Goal: Task Accomplishment & Management: Use online tool/utility

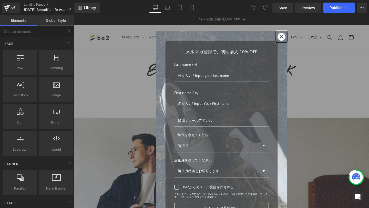
click at [290, 37] on icon "close icon" at bounding box center [292, 38] width 4 height 4
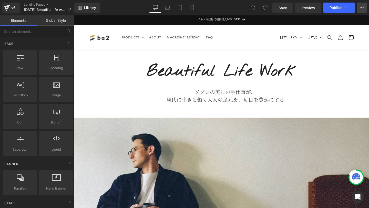
click at [362, 8] on icon at bounding box center [361, 7] width 1 height 1
click at [7, 9] on icon at bounding box center [7, 8] width 4 height 2
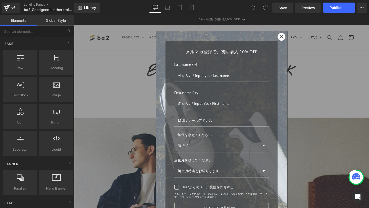
scroll to position [1, 0]
click at [290, 37] on div "Close" at bounding box center [292, 37] width 8 height 8
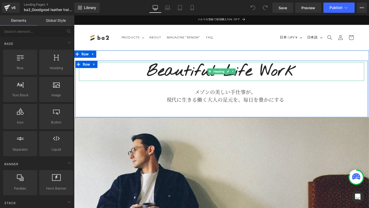
click at [176, 75] on b "Beautiful Life Work" at bounding box center [229, 74] width 157 height 22
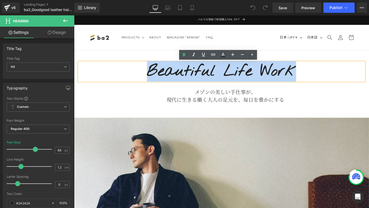
drag, startPoint x: 151, startPoint y: 75, endPoint x: 305, endPoint y: 65, distance: 154.5
click at [305, 65] on b "Beautiful Life Work" at bounding box center [229, 74] width 157 height 22
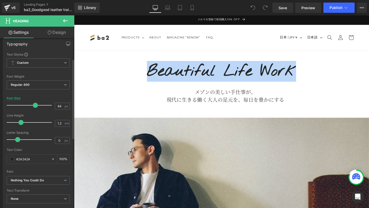
scroll to position [0, 0]
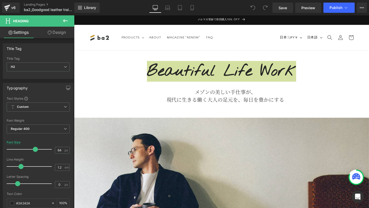
click at [60, 35] on link "Design" at bounding box center [56, 33] width 37 height 12
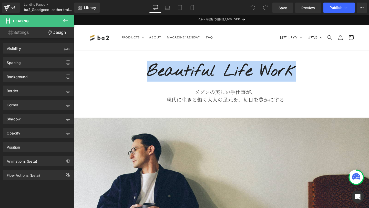
click at [167, 74] on b "Beautiful Life Work" at bounding box center [229, 74] width 157 height 22
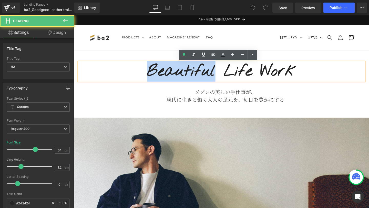
click at [167, 74] on b "Beautiful Life Work" at bounding box center [229, 74] width 157 height 22
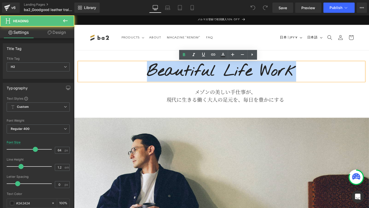
drag, startPoint x: 304, startPoint y: 69, endPoint x: 147, endPoint y: 80, distance: 157.6
click at [146, 80] on h2 "Beautiful Life Work" at bounding box center [229, 75] width 300 height 20
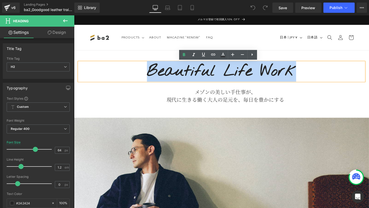
click at [196, 69] on b "Beautiful Life Work" at bounding box center [229, 74] width 157 height 22
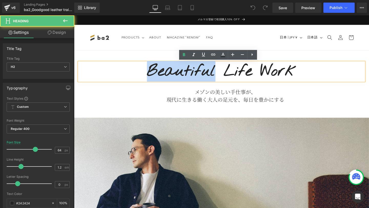
click at [196, 69] on b "Beautiful Life Work" at bounding box center [229, 74] width 157 height 22
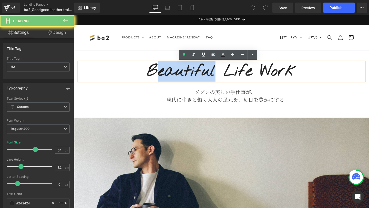
click at [160, 69] on b "Beautiful Life Work" at bounding box center [229, 74] width 157 height 22
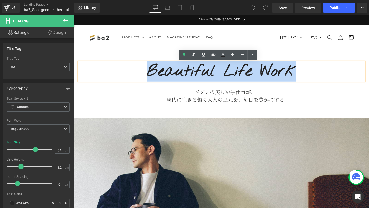
drag, startPoint x: 146, startPoint y: 72, endPoint x: 307, endPoint y: 64, distance: 161.8
click at [307, 65] on div "Beautiful Life Work" at bounding box center [229, 75] width 300 height 20
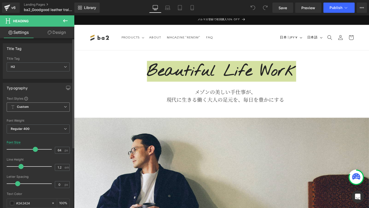
click at [47, 107] on span "Custom Setup Global Style" at bounding box center [38, 106] width 63 height 9
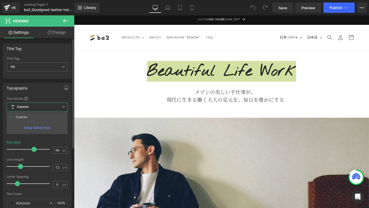
click at [39, 108] on span "Custom Setup Global Style" at bounding box center [37, 106] width 61 height 9
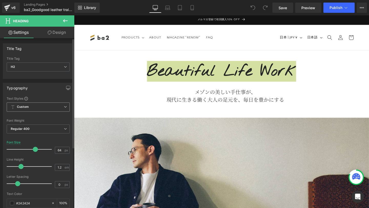
click at [31, 108] on span "Custom Setup Global Style" at bounding box center [38, 106] width 63 height 9
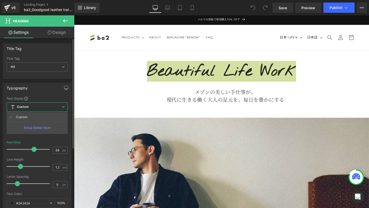
click at [29, 129] on div "Setup Global Style" at bounding box center [37, 128] width 61 height 12
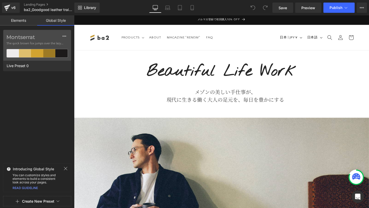
click at [170, 9] on link "Laptop" at bounding box center [167, 8] width 12 height 10
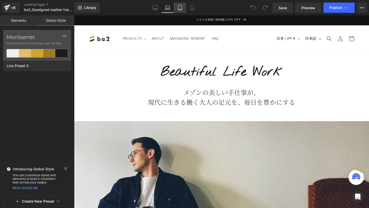
click at [183, 8] on link "Tablet" at bounding box center [180, 8] width 12 height 10
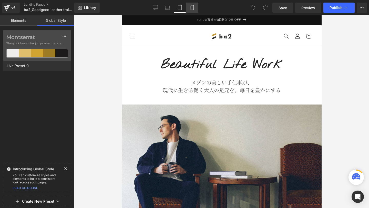
click at [192, 8] on icon at bounding box center [191, 7] width 5 height 5
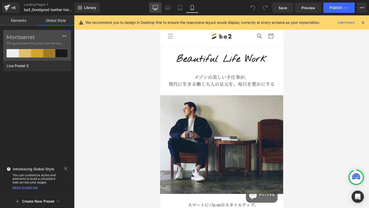
click at [155, 10] on link "Desktop" at bounding box center [155, 8] width 12 height 10
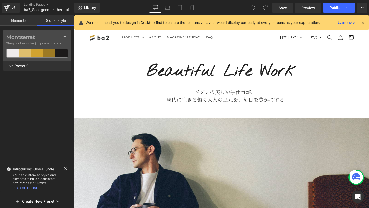
scroll to position [11, 0]
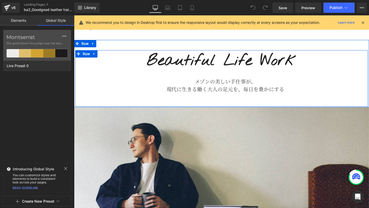
click at [195, 78] on div "Beautiful Life Work Heading メゾンの美しい手仕事が、 現代に生きる働く大人の足元を、毎日を豊かにする Text Block" at bounding box center [228, 76] width 307 height 44
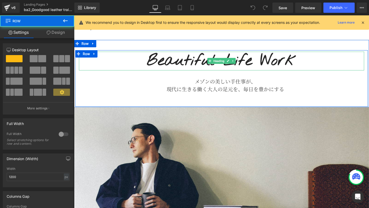
click at [149, 67] on h2 "Beautiful Life Work" at bounding box center [229, 64] width 300 height 20
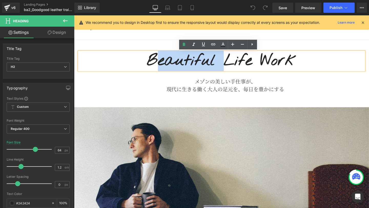
drag, startPoint x: 163, startPoint y: 63, endPoint x: 227, endPoint y: 61, distance: 63.5
click at [226, 61] on b "Beautiful Life Work" at bounding box center [229, 63] width 157 height 22
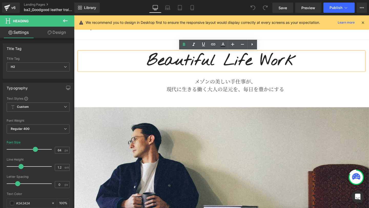
click at [146, 67] on h2 "Beautiful Life Work" at bounding box center [229, 64] width 300 height 20
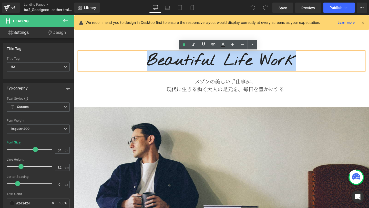
drag, startPoint x: 145, startPoint y: 66, endPoint x: 317, endPoint y: 67, distance: 172.6
click at [317, 67] on h2 "Beautiful Life Work" at bounding box center [229, 64] width 300 height 20
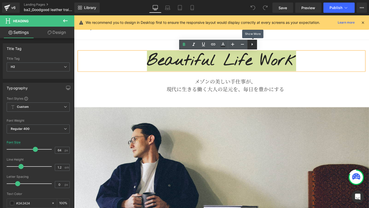
click at [251, 44] on icon at bounding box center [252, 44] width 6 height 6
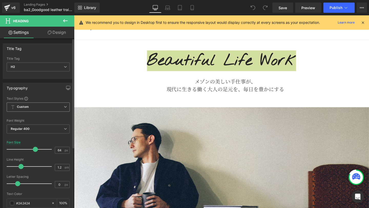
click at [54, 105] on span "Custom Setup Global Style" at bounding box center [38, 106] width 63 height 9
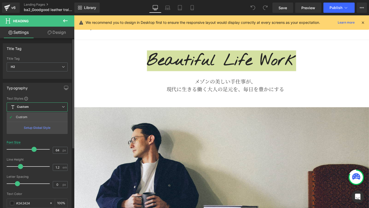
click at [30, 127] on div "Setup Global Style" at bounding box center [37, 128] width 61 height 12
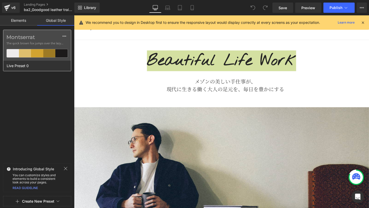
click at [24, 38] on label "Montserrat" at bounding box center [36, 37] width 61 height 6
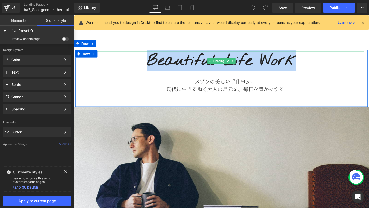
click at [179, 63] on b "Beautiful Life Work" at bounding box center [229, 63] width 157 height 22
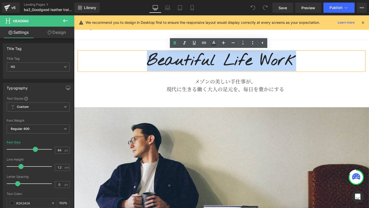
drag, startPoint x: 151, startPoint y: 64, endPoint x: 311, endPoint y: 63, distance: 159.8
click at [311, 63] on h2 "Beautiful Life Work" at bounding box center [229, 64] width 300 height 20
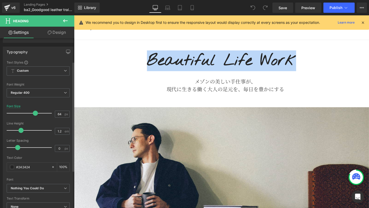
scroll to position [83, 0]
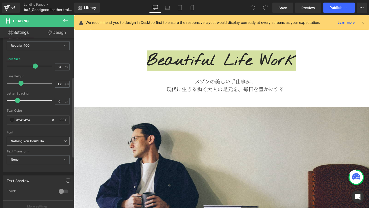
click at [43, 142] on icon "Nothing You Could Do" at bounding box center [27, 141] width 33 height 4
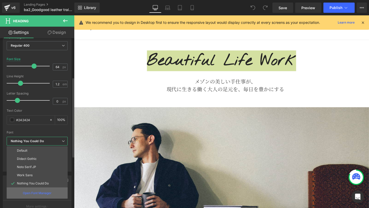
click at [32, 193] on p "Open Font Manager" at bounding box center [37, 193] width 29 height 5
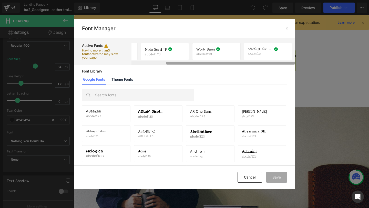
scroll to position [0, 0]
drag, startPoint x: 207, startPoint y: 62, endPoint x: 168, endPoint y: 67, distance: 39.2
click at [191, 66] on div "Active Fonts Having more than 3 fonts activated may slow your page. Didact Goth…" at bounding box center [184, 101] width 221 height 127
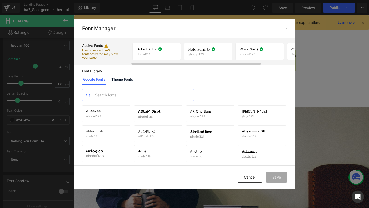
click at [129, 93] on input "text" at bounding box center [142, 95] width 101 height 12
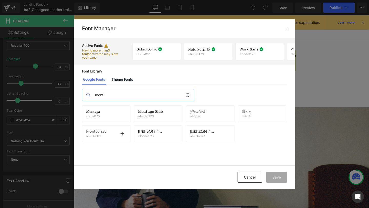
type input "mont"
click at [91, 135] on p "abcdef123" at bounding box center [96, 136] width 21 height 4
click at [120, 134] on p at bounding box center [122, 134] width 8 height 8
click at [272, 176] on button "Save" at bounding box center [276, 177] width 21 height 11
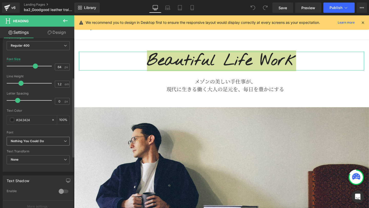
click at [51, 141] on b "Nothing You Could Do" at bounding box center [37, 141] width 53 height 4
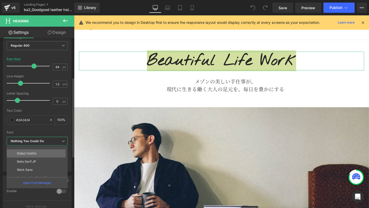
scroll to position [18, 0]
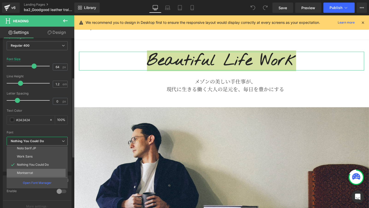
click at [41, 170] on li "Montserrat" at bounding box center [38, 173] width 63 height 8
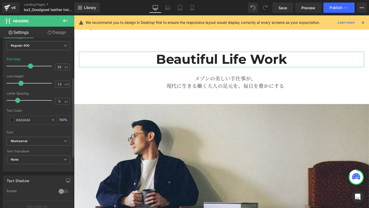
drag, startPoint x: 34, startPoint y: 67, endPoint x: 30, endPoint y: 68, distance: 4.6
click at [30, 68] on span at bounding box center [30, 65] width 5 height 5
click at [36, 158] on span "None" at bounding box center [38, 159] width 63 height 9
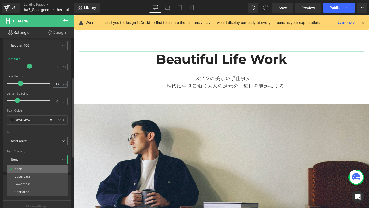
click at [34, 169] on li "None" at bounding box center [37, 169] width 61 height 8
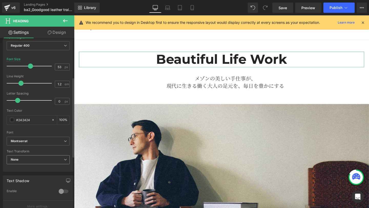
click at [36, 156] on span "None" at bounding box center [38, 159] width 63 height 9
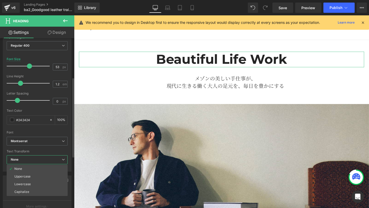
click at [36, 157] on span "None" at bounding box center [37, 159] width 61 height 9
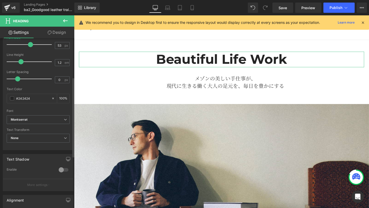
scroll to position [0, 0]
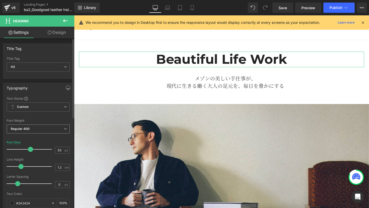
click at [42, 127] on span "Regular 400" at bounding box center [38, 128] width 63 height 9
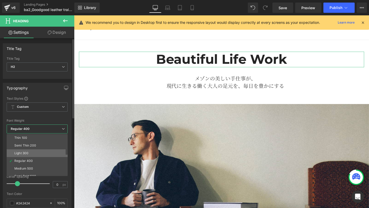
click at [35, 151] on li "Light 300" at bounding box center [38, 153] width 63 height 8
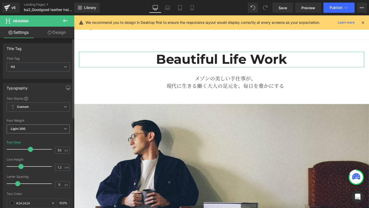
click at [37, 131] on span "Light 300" at bounding box center [38, 128] width 63 height 9
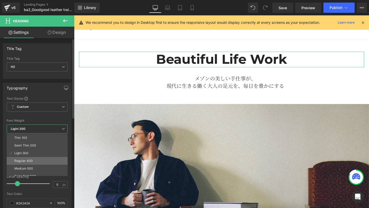
click at [31, 161] on div "Regular 400" at bounding box center [23, 161] width 19 height 4
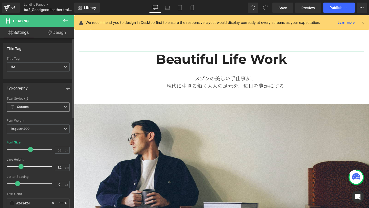
click at [31, 108] on span "Custom Setup Global Style" at bounding box center [38, 106] width 63 height 9
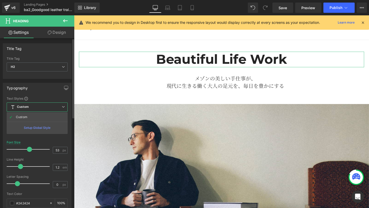
click at [31, 107] on span "Custom Setup Global Style" at bounding box center [37, 106] width 61 height 9
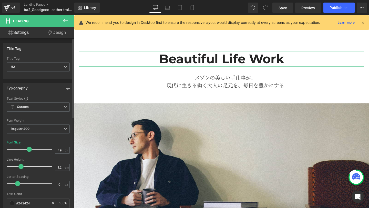
type input "48"
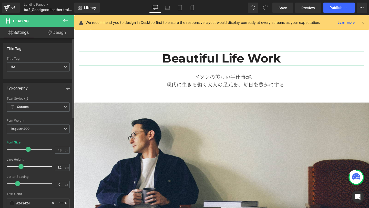
click at [26, 150] on span at bounding box center [28, 149] width 5 height 5
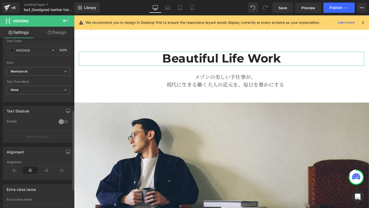
scroll to position [193, 0]
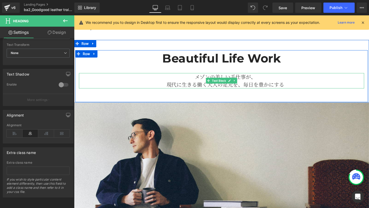
click at [214, 79] on p "メゾンの美しい手仕事が、 現代に生きる働く大人の足元を、毎日を豊かにする" at bounding box center [233, 84] width 292 height 16
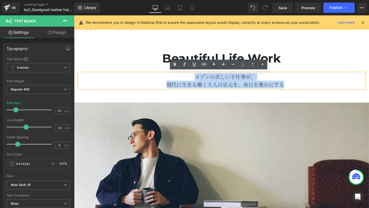
drag, startPoint x: 202, startPoint y: 81, endPoint x: 301, endPoint y: 90, distance: 99.7
click at [301, 90] on p "メゾンの美しい手仕事が、 現代に生きる働く大人の足元を、毎日を豊かにする" at bounding box center [233, 84] width 292 height 16
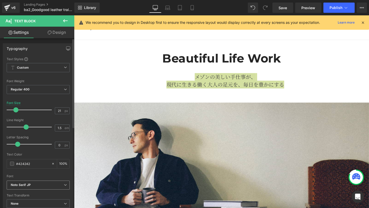
click at [39, 185] on b "Noto Serif JP" at bounding box center [37, 185] width 53 height 4
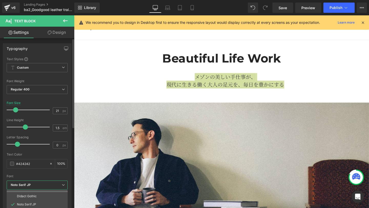
scroll to position [18, 0]
click at [36, 184] on b "Noto Serif JP" at bounding box center [36, 185] width 51 height 4
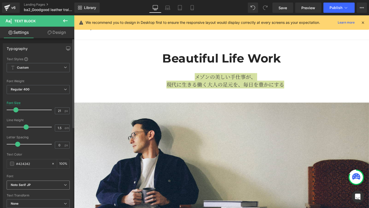
scroll to position [106, 0]
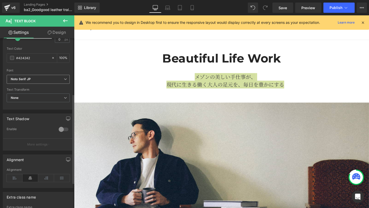
click at [40, 80] on b "Noto Serif JP" at bounding box center [37, 79] width 53 height 4
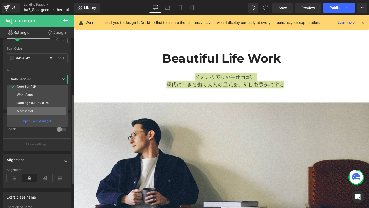
click at [32, 109] on li "Montserrat" at bounding box center [38, 111] width 63 height 8
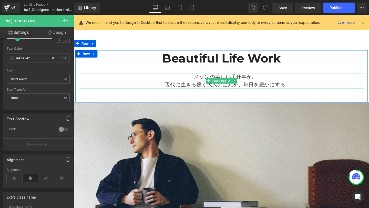
click at [123, 90] on p "メゾンの美しい手仕事が、 現代に生きる働く大人の足元を、毎日を豊かにする" at bounding box center [233, 84] width 292 height 16
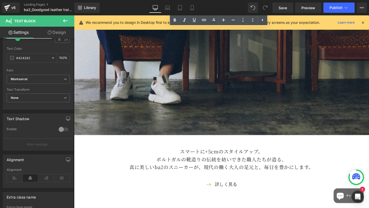
scroll to position [264, 0]
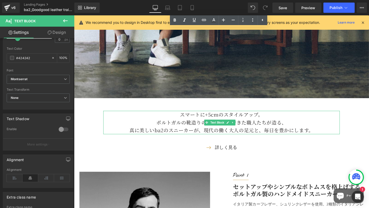
click at [196, 116] on p "スマートに+5cmのスタイルアップ。 ポルトガルの靴造りの伝統を紡いできた職人たちが造る、" at bounding box center [229, 124] width 248 height 16
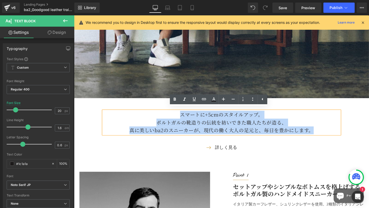
drag, startPoint x: 185, startPoint y: 118, endPoint x: 334, endPoint y: 133, distance: 150.1
click at [334, 133] on div "スマートに+5cmのスタイルアップ。 ポルトガルの靴造りの伝統を紡いできた職人たちが造る、 真に美しいba2のスニーカーが、現代の働く大人の足元と、毎日を豊か…" at bounding box center [229, 128] width 248 height 25
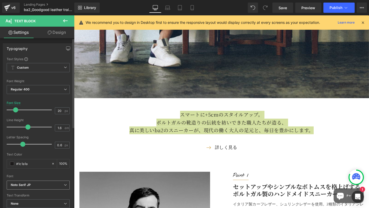
click at [34, 186] on b "Noto Serif JP" at bounding box center [37, 185] width 53 height 4
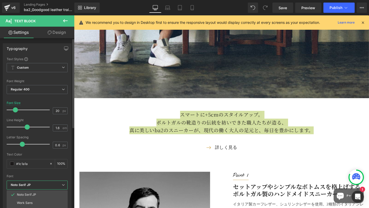
scroll to position [18, 0]
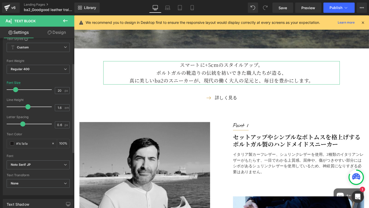
scroll to position [47, 0]
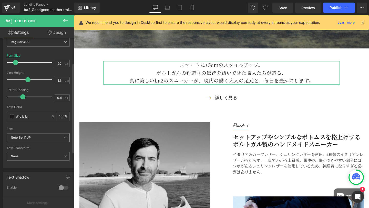
click at [57, 140] on span "Noto Serif JP" at bounding box center [38, 137] width 63 height 9
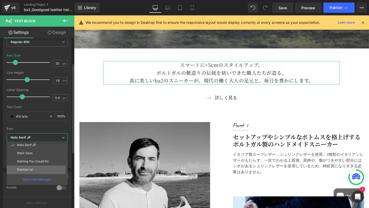
click at [40, 171] on li "Montserrat" at bounding box center [38, 169] width 63 height 8
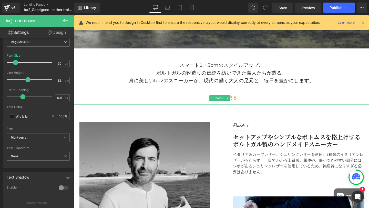
click at [248, 101] on link "詳しく見る" at bounding box center [228, 102] width 43 height 13
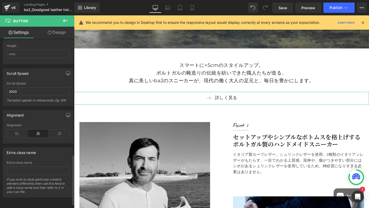
scroll to position [408, 0]
click at [245, 100] on link "詳しく見る" at bounding box center [228, 102] width 43 height 13
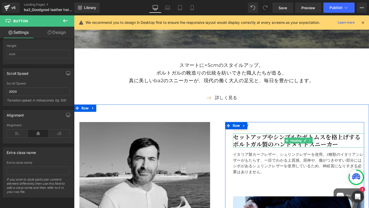
click at [264, 140] on strong "セットアップやシンプルなボトムスを格上げするポルトガル製のハンドメイドスニーカー" at bounding box center [308, 147] width 134 height 16
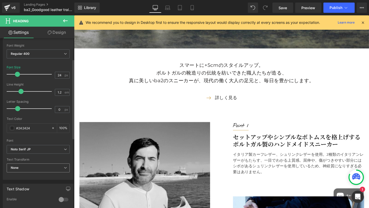
scroll to position [75, 0]
click at [42, 148] on b "Noto Serif JP" at bounding box center [37, 149] width 53 height 4
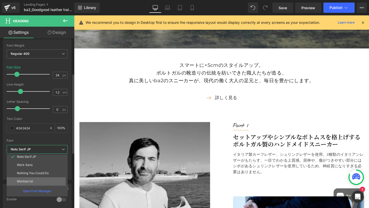
scroll to position [18, 0]
click at [36, 179] on li "Montserrat" at bounding box center [38, 181] width 63 height 8
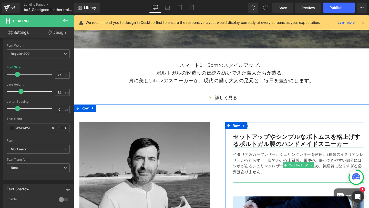
click at [243, 160] on p "イタリア製カーフレザー、シュリンクレザーを使用。2種類のイタリアンレザーがもたらす、一目でわかる上質感。屈伸や、傷がつきやすい部分にはシボがあるシュリンクレザ…" at bounding box center [310, 170] width 138 height 25
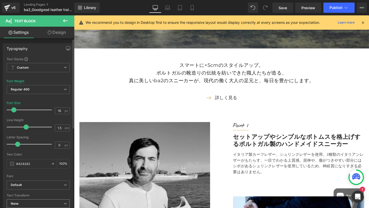
scroll to position [32, 0]
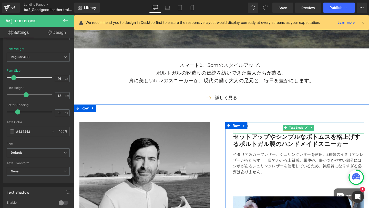
click at [259, 128] on p "Point 1" at bounding box center [310, 132] width 138 height 8
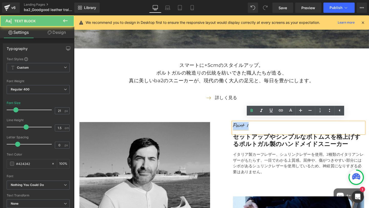
drag, startPoint x: 259, startPoint y: 127, endPoint x: 240, endPoint y: 128, distance: 18.7
click at [241, 128] on p "Point 1" at bounding box center [310, 132] width 138 height 8
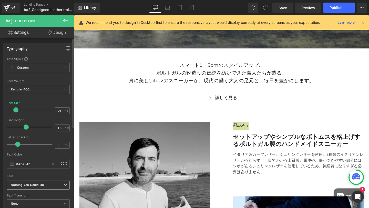
click at [50, 185] on b "Nothing You Could Do" at bounding box center [37, 185] width 53 height 4
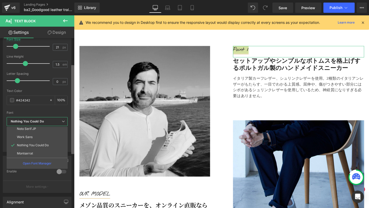
scroll to position [66, 0]
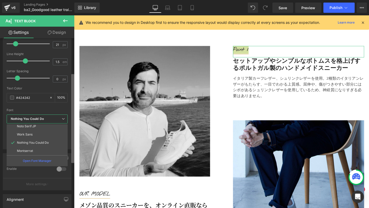
click at [71, 152] on b at bounding box center [72, 118] width 3 height 89
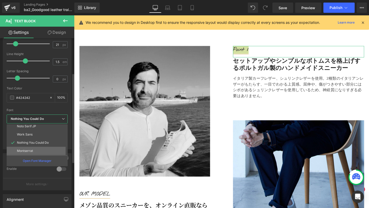
click at [39, 151] on li "Montserrat" at bounding box center [38, 151] width 63 height 8
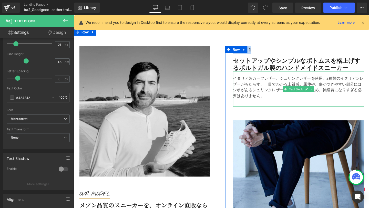
click at [266, 87] on p "イタリア製カーフレザー、シュリンクレザーを使用。2種類のイタリアンレザーがもたらす、一目でわかる上質感。屈伸や、傷がつきやすい部分にはシボがあるシュリンクレザ…" at bounding box center [310, 91] width 138 height 25
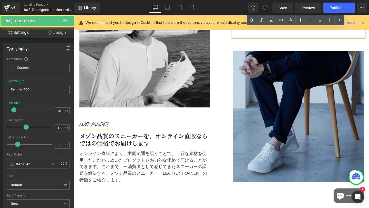
scroll to position [488, 0]
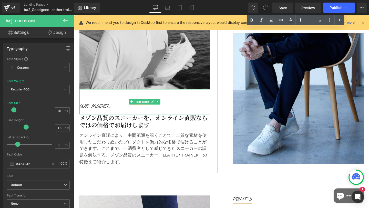
click at [96, 108] on strong "OUR MODEL" at bounding box center [96, 111] width 32 height 7
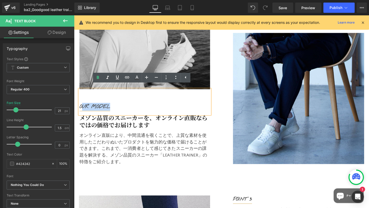
drag, startPoint x: 110, startPoint y: 107, endPoint x: 80, endPoint y: 107, distance: 30.2
click at [80, 107] on p "OUR MODEL" at bounding box center [148, 111] width 137 height 8
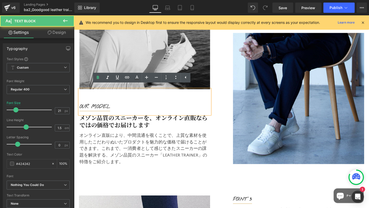
click at [80, 108] on strong "OUR MODEL" at bounding box center [96, 111] width 32 height 7
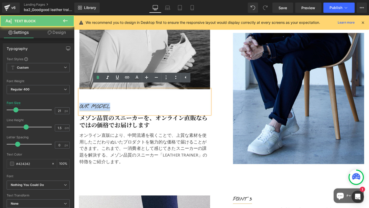
drag, startPoint x: 78, startPoint y: 108, endPoint x: 119, endPoint y: 109, distance: 40.5
click at [119, 109] on p "OUR MODEL" at bounding box center [148, 111] width 137 height 8
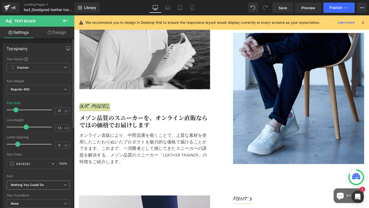
click at [35, 184] on icon "Nothing You Could Do" at bounding box center [27, 185] width 33 height 4
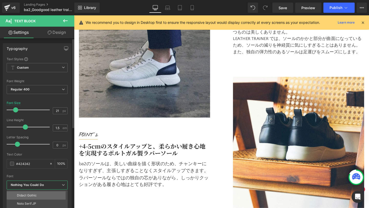
scroll to position [18, 0]
click at [32, 205] on li "Nothing You Could Do" at bounding box center [38, 209] width 63 height 8
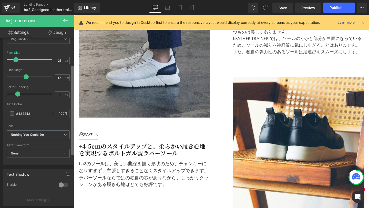
scroll to position [50, 0]
click at [65, 151] on div "Typography Text Styles Custom Custom Setup Global Style Custom Setup Global Sty…" at bounding box center [37, 124] width 74 height 172
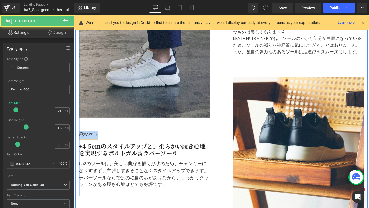
drag, startPoint x: 100, startPoint y: 137, endPoint x: 77, endPoint y: 138, distance: 22.6
click at [79, 138] on div "Image POINT 2 Text Block +4-5cmのスタイルアップと、柔らかい履き心地を実現するポルトガル製ラバーソール Heading ba2の…" at bounding box center [152, 95] width 146 height 220
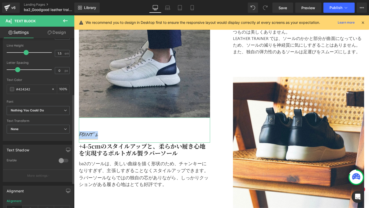
scroll to position [106, 0]
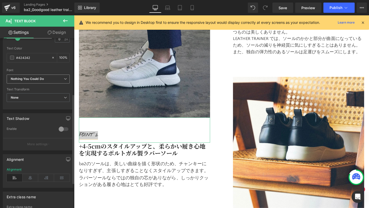
click at [62, 76] on span "Nothing You Could Do" at bounding box center [38, 79] width 63 height 9
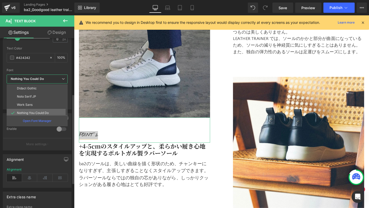
scroll to position [18, 0]
click at [44, 113] on li "Montserrat" at bounding box center [38, 111] width 63 height 8
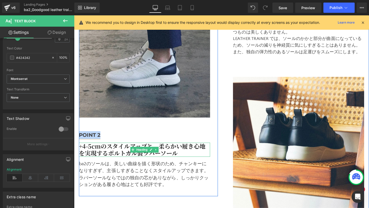
click at [119, 155] on strong "+4-5cmのスタイルアップと、柔らかい履き心地を実現するポルトガル製ラバーソール" at bounding box center [145, 156] width 133 height 16
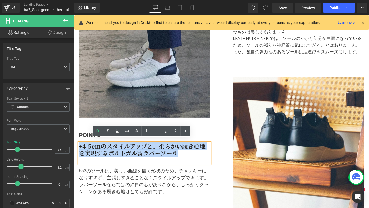
drag, startPoint x: 181, startPoint y: 157, endPoint x: 75, endPoint y: 152, distance: 106.4
click at [75, 152] on div "Image POINT 2 Text Block +4-5cmのスタイルアップと、柔らかい履き心地を実現するポルトガル製ラバーソール Heading ba2の…" at bounding box center [152, 99] width 154 height 228
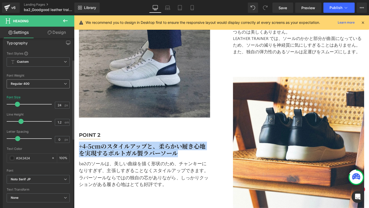
scroll to position [97, 0]
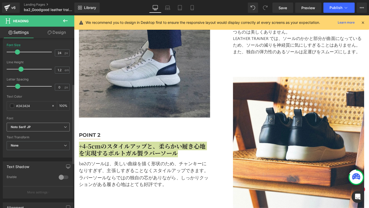
click at [57, 131] on span "Noto Serif JP" at bounding box center [38, 127] width 63 height 9
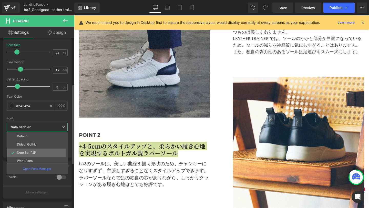
scroll to position [18, 0]
click at [35, 162] on li "Montserrat" at bounding box center [38, 159] width 63 height 8
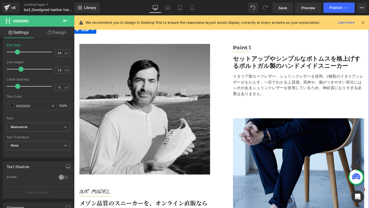
scroll to position [388, 0]
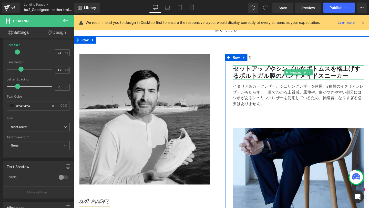
click at [255, 75] on strong "セットアップやシンプルなボトムスを格上げするポルトガル製のハンドメイドスニーカー" at bounding box center [308, 75] width 134 height 15
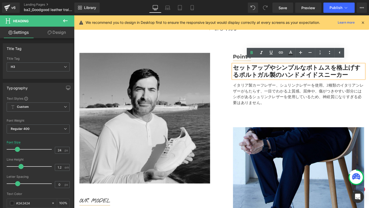
scroll to position [389, 0]
click at [253, 54] on icon at bounding box center [251, 53] width 6 height 6
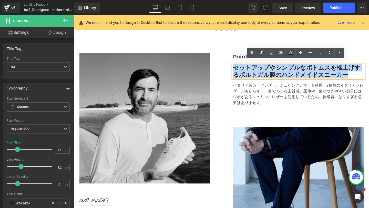
drag, startPoint x: 349, startPoint y: 73, endPoint x: 241, endPoint y: 68, distance: 108.4
click at [241, 68] on div "セットアップやシンプルなボトムスを格上げするポルトガル製のハンドメイドスニーカー" at bounding box center [310, 74] width 138 height 15
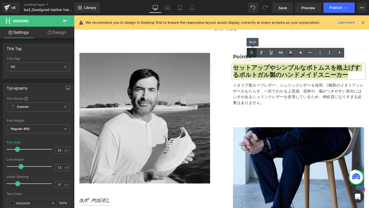
click at [251, 54] on icon at bounding box center [251, 53] width 6 height 6
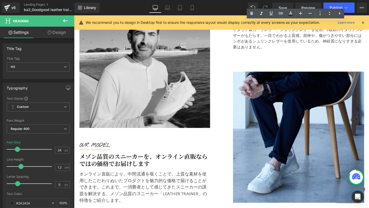
scroll to position [477, 0]
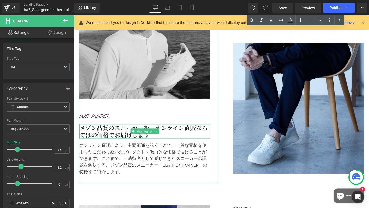
click at [153, 140] on div "メゾン品質のスニーカーを、オンライン直販ならではの価格でお届けします" at bounding box center [148, 137] width 137 height 15
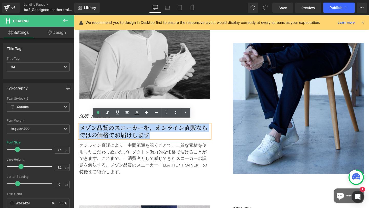
drag, startPoint x: 153, startPoint y: 139, endPoint x: 79, endPoint y: 132, distance: 73.8
click at [80, 132] on div "メゾン品質のスニーカーを、オンライン直販ならではの価格でお届けします" at bounding box center [148, 137] width 137 height 15
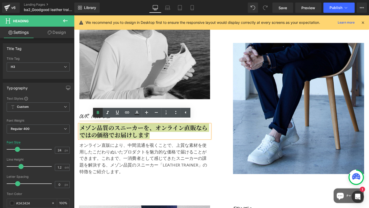
click at [100, 115] on icon at bounding box center [98, 113] width 6 height 6
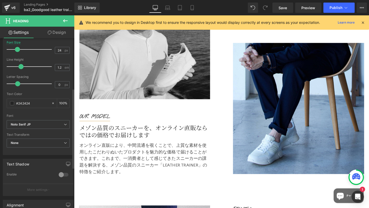
scroll to position [107, 0]
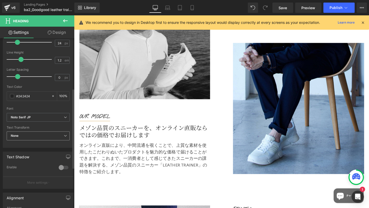
click at [39, 134] on span "None" at bounding box center [38, 135] width 63 height 9
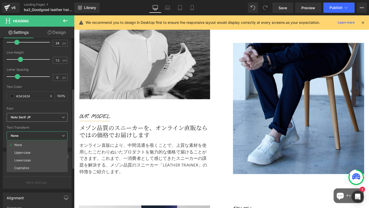
click at [42, 122] on div "Noto Serif JP Default Didact Gothic Noto Serif JP Work Sans Nothing You Could D…" at bounding box center [37, 119] width 61 height 12
click at [43, 120] on span "Noto Serif JP" at bounding box center [37, 117] width 61 height 9
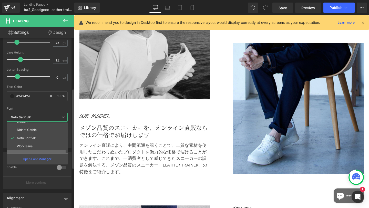
scroll to position [18, 0]
click at [34, 150] on li "Montserrat" at bounding box center [38, 149] width 63 height 8
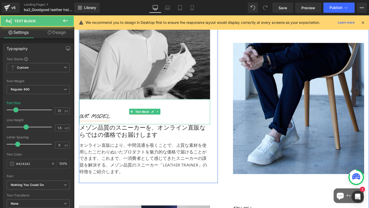
drag, startPoint x: 114, startPoint y: 121, endPoint x: 111, endPoint y: 121, distance: 3.1
click at [111, 121] on p "OUR MODEL" at bounding box center [148, 122] width 137 height 8
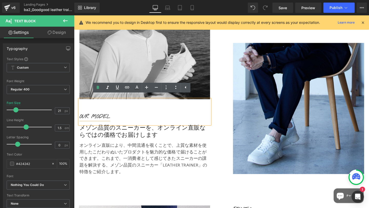
click at [98, 118] on strong "OUR MODEL" at bounding box center [96, 121] width 32 height 7
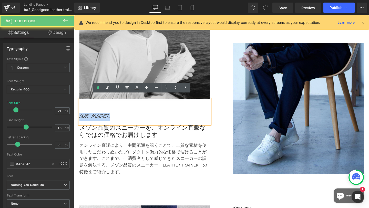
drag, startPoint x: 113, startPoint y: 118, endPoint x: 78, endPoint y: 116, distance: 34.4
click at [80, 118] on p "OUR MODEL" at bounding box center [148, 122] width 137 height 8
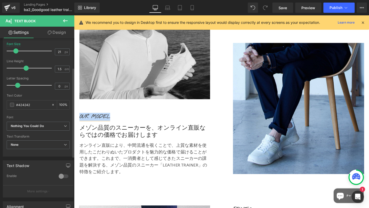
scroll to position [70, 0]
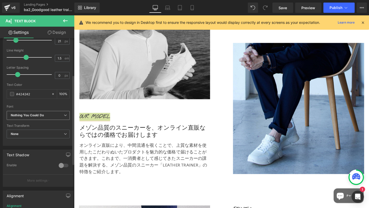
click at [54, 114] on b "Nothing You Could Do" at bounding box center [37, 115] width 53 height 4
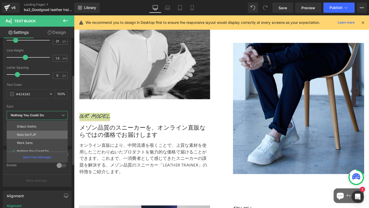
scroll to position [18, 0]
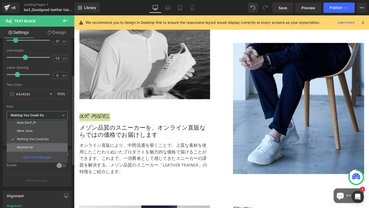
click at [32, 145] on p "Montserrat" at bounding box center [25, 147] width 16 height 4
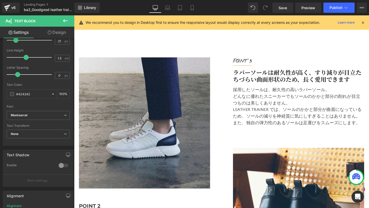
scroll to position [614, 0]
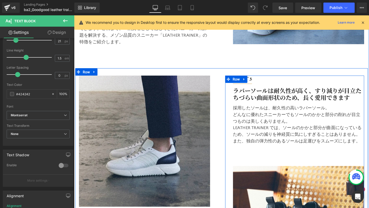
click at [263, 80] on p "POINT 3" at bounding box center [310, 83] width 138 height 8
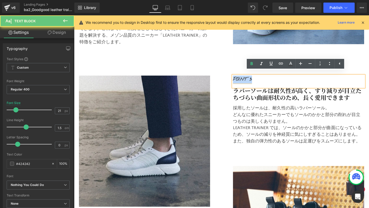
drag, startPoint x: 262, startPoint y: 80, endPoint x: 229, endPoint y: 80, distance: 33.0
click at [229, 80] on div "POINT 3 Text Block ラバーソールは耐久性が高く、すり減りが目立たちづらい曲面形状のため、長く愛用できます Heading 採用したソールは、…" at bounding box center [306, 195] width 154 height 233
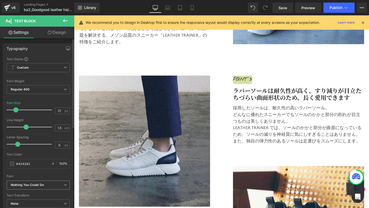
click at [37, 186] on icon "Nothing You Could Do" at bounding box center [27, 185] width 33 height 4
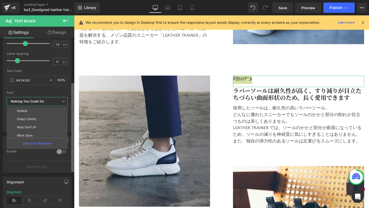
click at [68, 168] on div "Typography Text Styles Custom Custom Setup Global Style Custom Setup Global Sty…" at bounding box center [37, 124] width 74 height 172
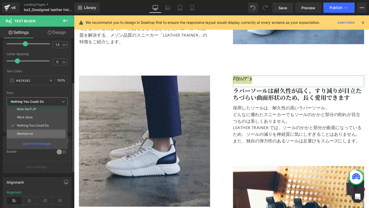
click at [31, 130] on li "Montserrat" at bounding box center [38, 134] width 63 height 8
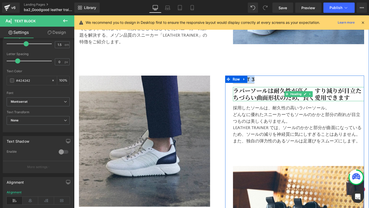
click at [250, 96] on strong "ラバーソールは耐久性が高く、すり減りが目立たちづらい曲面形状のため、長く愛用できます" at bounding box center [308, 98] width 135 height 16
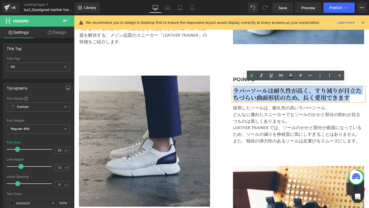
drag, startPoint x: 367, startPoint y: 99, endPoint x: 239, endPoint y: 90, distance: 128.1
click at [241, 91] on div "ラバーソールは耐久性が高く、すり減りが目立たちづらい曲面形状のため、長く愛用できます" at bounding box center [310, 98] width 138 height 15
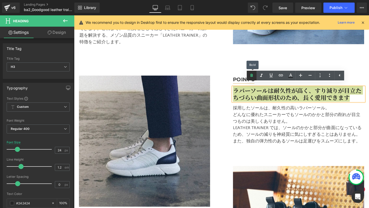
click at [255, 78] on link at bounding box center [252, 76] width 10 height 10
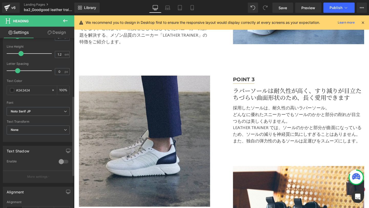
scroll to position [123, 0]
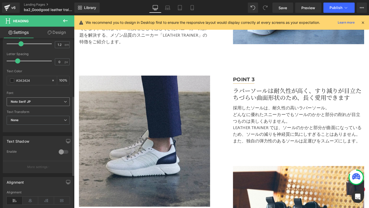
click at [58, 101] on b "Noto Serif JP" at bounding box center [37, 102] width 53 height 4
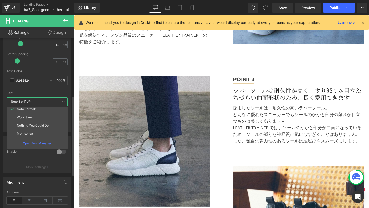
scroll to position [18, 0]
click at [39, 133] on li "Montserrat" at bounding box center [38, 133] width 63 height 8
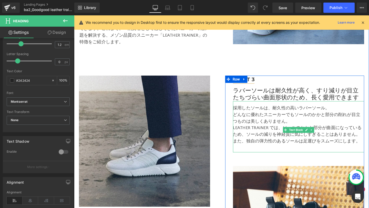
click at [263, 116] on p "どんなに優れたスニーカーでもソールのかかと部分の削れが目立つものは美しくありません。" at bounding box center [310, 123] width 138 height 14
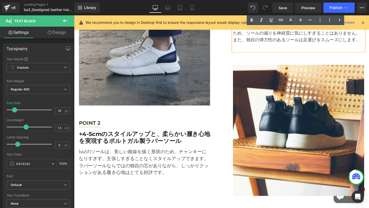
scroll to position [754, 0]
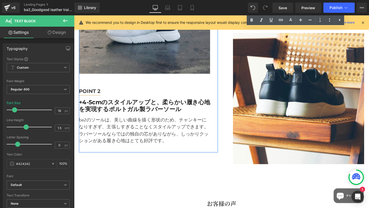
click at [187, 111] on div "+4-5cmのスタイルアップと、柔らかい履き心地を実現するポルトガル製ラバーソール" at bounding box center [148, 110] width 138 height 15
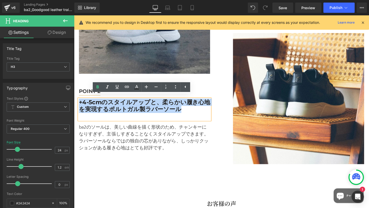
drag, startPoint x: 187, startPoint y: 111, endPoint x: 73, endPoint y: 100, distance: 114.4
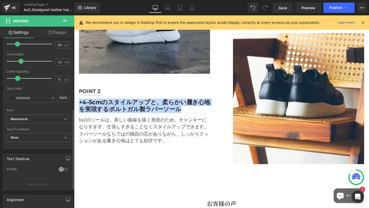
scroll to position [151, 0]
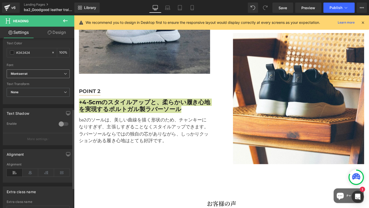
click at [46, 72] on b "Montserrat" at bounding box center [37, 74] width 53 height 4
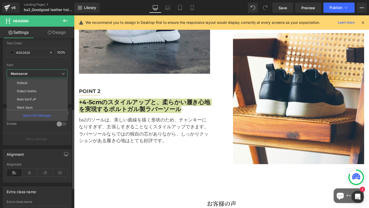
click at [46, 72] on b "Montserrat" at bounding box center [36, 74] width 51 height 4
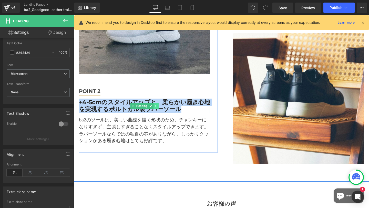
click at [160, 109] on icon at bounding box center [160, 110] width 3 height 3
click at [132, 107] on link "Heading" at bounding box center [134, 110] width 19 height 6
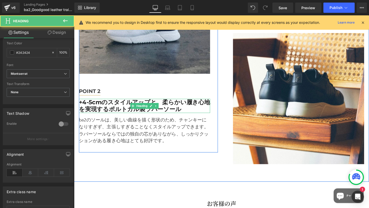
click at [118, 106] on strong "+4-5cmのスタイルアップと、柔らかい履き心地を実現するポルトガル製ラバーソール" at bounding box center [148, 110] width 138 height 15
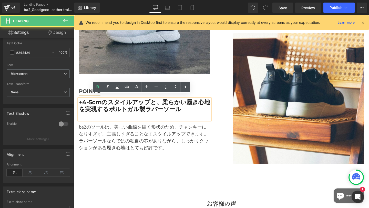
drag, startPoint x: 184, startPoint y: 111, endPoint x: 77, endPoint y: 101, distance: 107.3
click at [79, 103] on div "+4-5cmのスタイルアップと、柔らかい履き心地を実現するポルトガル製ラバーソール" at bounding box center [148, 114] width 138 height 22
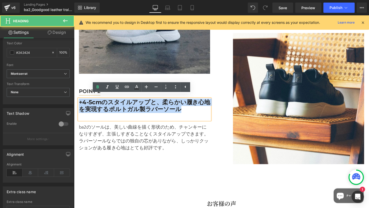
drag, startPoint x: 78, startPoint y: 102, endPoint x: 200, endPoint y: 109, distance: 122.3
click at [200, 109] on div "+4-5cmのスタイルアップと、柔らかい履き心地を実現するポルトガル製ラバーソール" at bounding box center [148, 114] width 138 height 22
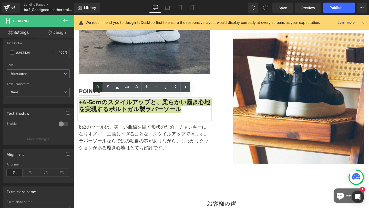
click at [99, 87] on icon at bounding box center [97, 87] width 6 height 6
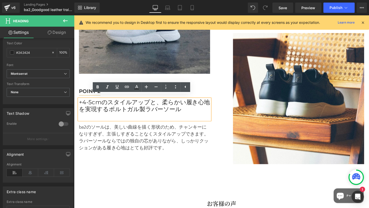
click at [109, 115] on div "+4-5cmのスタイルアップと、柔らかい履き心地を実現するポルトガル製ラバーソール" at bounding box center [148, 114] width 138 height 22
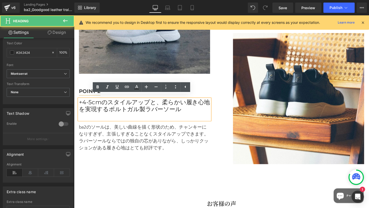
click at [116, 118] on div "+4-5cmのスタイルアップと、柔らかい履き心地を実現するポルトガル製ラバーソール" at bounding box center [148, 114] width 138 height 22
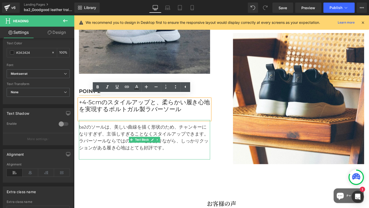
click at [131, 136] on p "ba2のソールは、美しい曲線を描く形状のため、チャンキーになりすぎず、主張しすぎることなくスタイルアップできます。ラバーソールならではの独自の芯がありながら、…" at bounding box center [148, 143] width 138 height 29
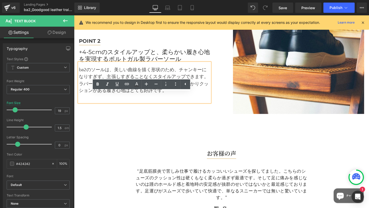
scroll to position [866, 0]
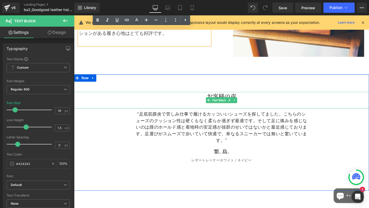
click at [221, 104] on strong "お客様の声" at bounding box center [229, 100] width 31 height 9
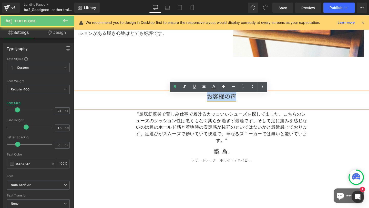
drag, startPoint x: 212, startPoint y: 103, endPoint x: 244, endPoint y: 103, distance: 32.0
click at [244, 103] on p "お客様の声" at bounding box center [229, 100] width 310 height 9
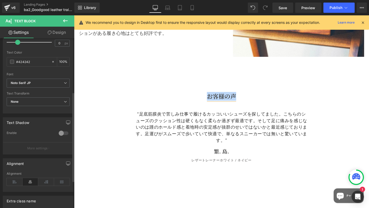
scroll to position [102, 0]
click at [54, 84] on b "Noto Serif JP" at bounding box center [37, 83] width 53 height 4
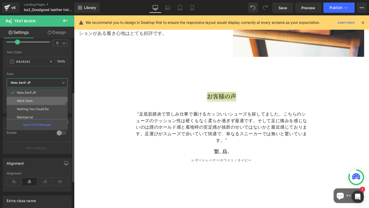
scroll to position [18, 0]
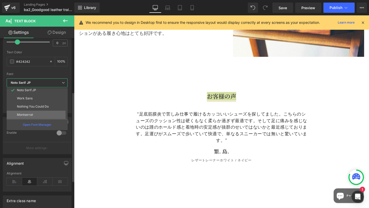
click at [40, 117] on li "Montserrat" at bounding box center [38, 115] width 63 height 8
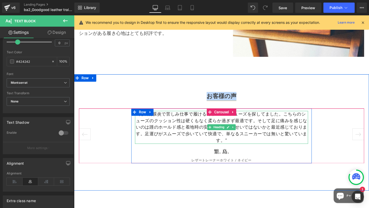
click at [244, 150] on h2 "“足底筋膜炎で苦しみ仕事で履けるカッコいいシューズを探してました。こちらのシューズのクッション性は硬くもなく柔らか過ぎず最適です。そして足に痛みを感じないのは…" at bounding box center [229, 133] width 182 height 35
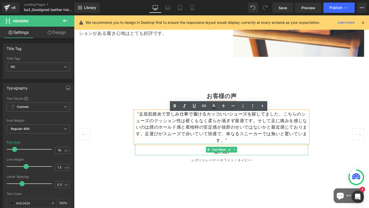
click at [207, 163] on p "繁. 島." at bounding box center [229, 158] width 182 height 8
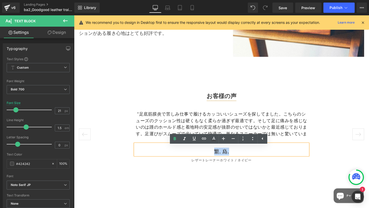
drag, startPoint x: 207, startPoint y: 164, endPoint x: 241, endPoint y: 164, distance: 33.8
click at [241, 163] on p "繁. 島." at bounding box center [229, 158] width 182 height 8
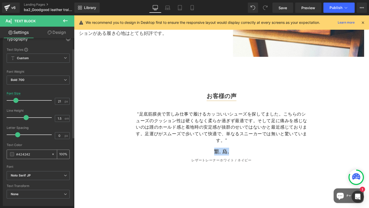
scroll to position [60, 0]
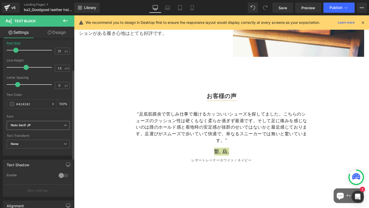
click at [46, 126] on b "Noto Serif JP" at bounding box center [37, 125] width 53 height 4
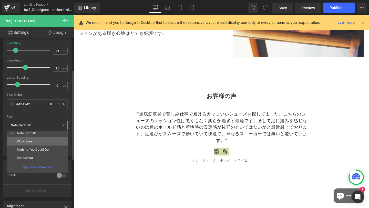
scroll to position [18, 0]
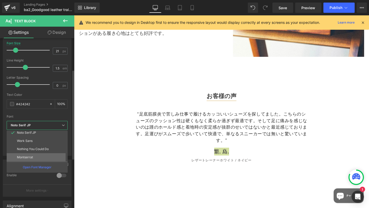
click at [36, 154] on li "Montserrat" at bounding box center [38, 157] width 63 height 8
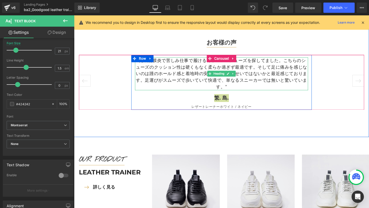
scroll to position [965, 0]
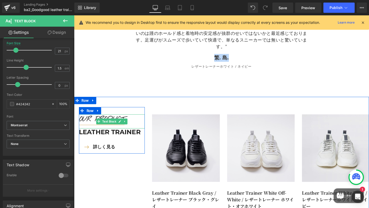
click at [136, 129] on p "OUR PRODUCT" at bounding box center [113, 124] width 69 height 11
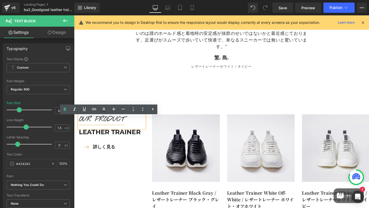
drag, startPoint x: 134, startPoint y: 129, endPoint x: 77, endPoint y: 128, distance: 57.4
click at [79, 128] on div "OUR PRODUCT" at bounding box center [113, 126] width 69 height 15
click at [79, 128] on strong "OUR PRODUCT" at bounding box center [103, 124] width 48 height 9
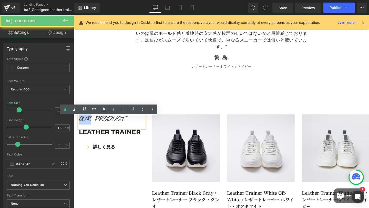
click at [79, 128] on strong "OUR PRODUCT" at bounding box center [103, 124] width 48 height 9
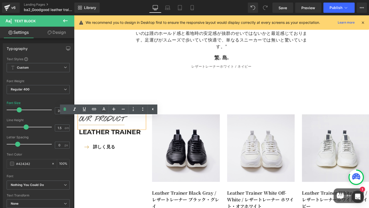
click at [121, 128] on strong "OUR PRODUCT" at bounding box center [103, 124] width 48 height 9
drag, startPoint x: 126, startPoint y: 127, endPoint x: 71, endPoint y: 129, distance: 55.3
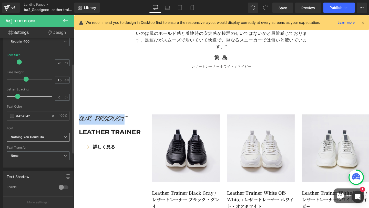
scroll to position [48, 0]
click at [44, 135] on icon "Nothing You Could Do" at bounding box center [27, 137] width 33 height 4
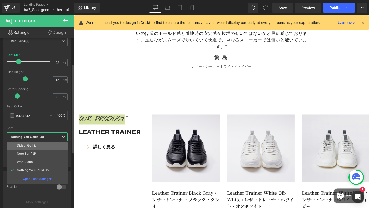
scroll to position [18, 0]
click at [33, 166] on li "Montserrat" at bounding box center [38, 169] width 63 height 8
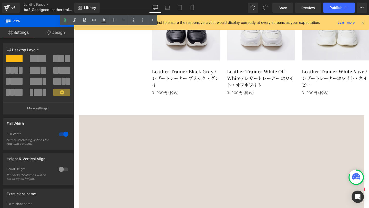
scroll to position [1092, 0]
click at [172, 81] on link "Leather Trainer Black Gray / レザートレーナー ブラック・グレイ" at bounding box center [191, 81] width 71 height 21
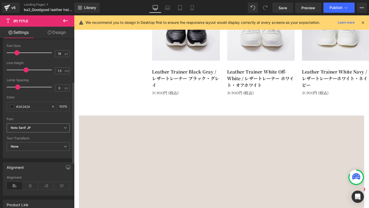
scroll to position [119, 0]
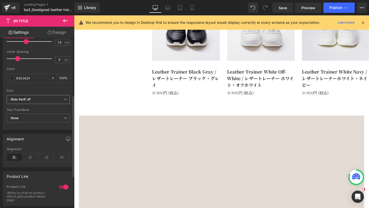
click at [48, 97] on b "Noto Serif JP" at bounding box center [37, 99] width 53 height 4
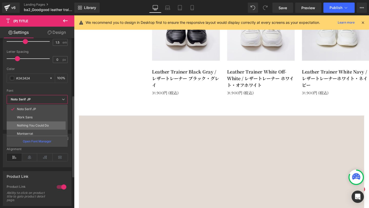
scroll to position [18, 0]
click at [31, 129] on li "Montserrat" at bounding box center [38, 131] width 63 height 8
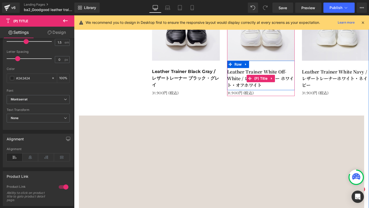
click at [238, 82] on link "Leather Trainer White Off-White / レザートレーナー ホワイト・オフホワイト" at bounding box center [270, 81] width 71 height 21
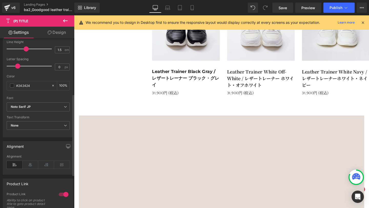
scroll to position [116, 0]
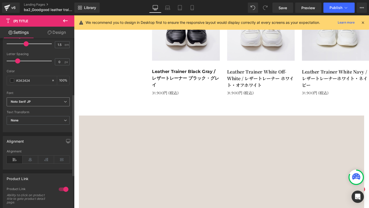
click at [57, 101] on b "Noto Serif JP" at bounding box center [37, 102] width 53 height 4
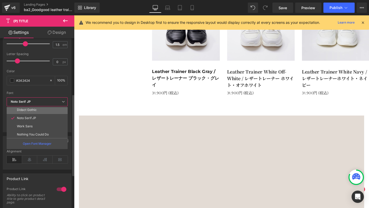
scroll to position [18, 0]
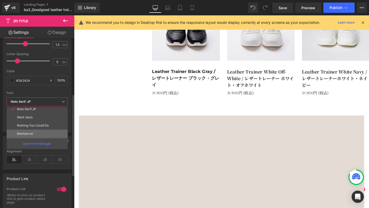
click at [36, 130] on li "Montserrat" at bounding box center [38, 134] width 63 height 8
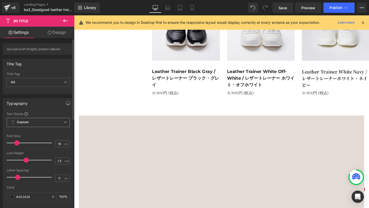
click at [49, 122] on span "Custom Setup Global Style" at bounding box center [38, 122] width 63 height 9
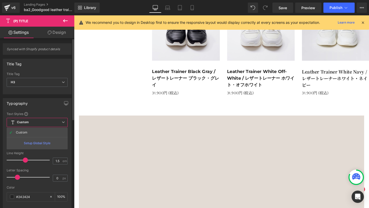
click at [41, 121] on span "Custom Setup Global Style" at bounding box center [37, 122] width 61 height 9
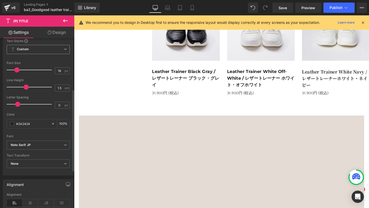
scroll to position [108, 0]
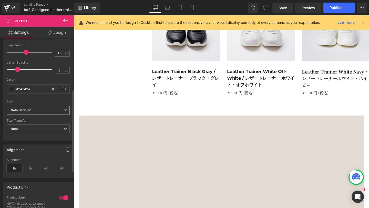
click at [46, 109] on b "Noto Serif JP" at bounding box center [37, 110] width 53 height 4
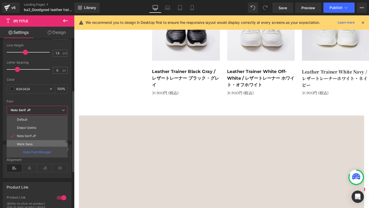
scroll to position [18, 0]
click at [31, 141] on p "Montserrat" at bounding box center [25, 142] width 16 height 4
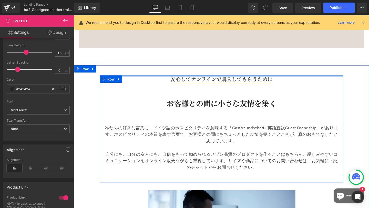
scroll to position [1296, 0]
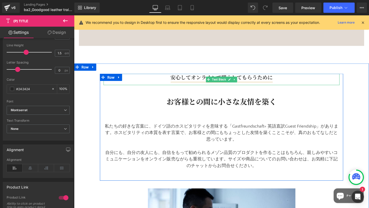
click at [200, 84] on strong "安心してオンラインで購入してもらうために" at bounding box center [228, 81] width 107 height 8
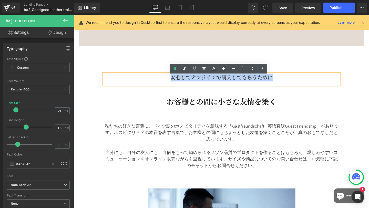
drag, startPoint x: 174, startPoint y: 87, endPoint x: 279, endPoint y: 85, distance: 105.5
click at [279, 84] on strong "安心してオンラインで購入してもらうために" at bounding box center [228, 81] width 107 height 8
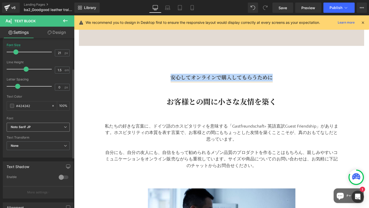
scroll to position [58, 0]
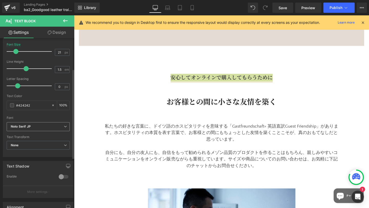
click at [43, 128] on b "Noto Serif JP" at bounding box center [37, 126] width 53 height 4
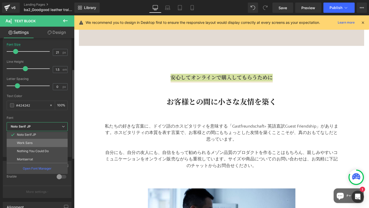
scroll to position [18, 0]
click at [25, 157] on p "Montserrat" at bounding box center [25, 159] width 16 height 4
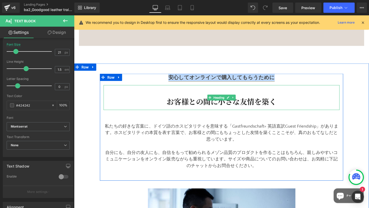
click at [171, 109] on strong "お客様との間に小さな友情を築く" at bounding box center [228, 105] width 115 height 11
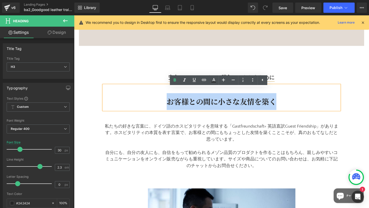
drag, startPoint x: 164, startPoint y: 110, endPoint x: 297, endPoint y: 109, distance: 133.7
click at [297, 109] on div "お客様との間に小さな友情を築く" at bounding box center [229, 102] width 248 height 26
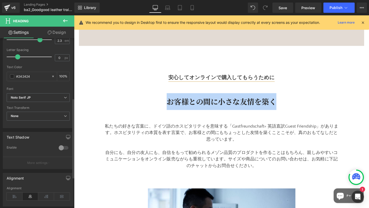
scroll to position [128, 0]
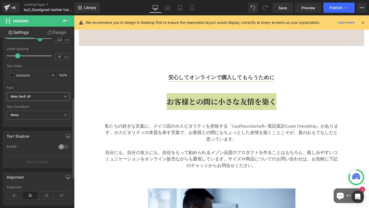
click at [53, 99] on span "Noto Serif JP" at bounding box center [38, 96] width 63 height 9
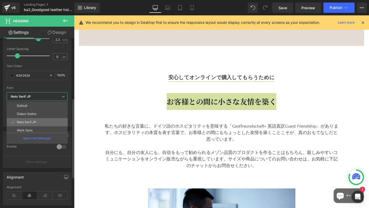
scroll to position [18, 0]
click at [36, 127] on li "Montserrat" at bounding box center [38, 128] width 63 height 8
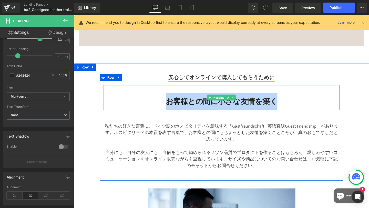
click at [183, 110] on strong "お客様との間に小さな友情を築く" at bounding box center [228, 105] width 117 height 9
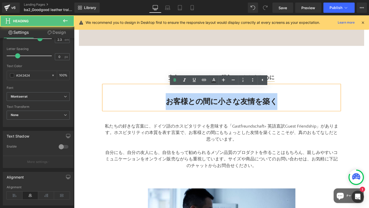
drag, startPoint x: 169, startPoint y: 109, endPoint x: 284, endPoint y: 104, distance: 114.6
click at [284, 104] on div "お客様との間に小さな友情を築く" at bounding box center [229, 102] width 248 height 26
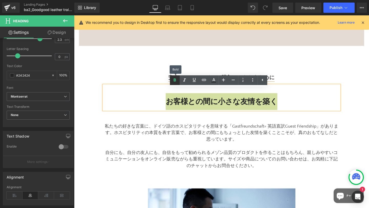
click at [176, 80] on icon at bounding box center [175, 80] width 6 height 6
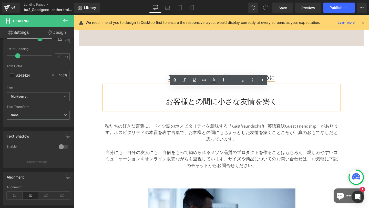
click at [172, 101] on div "お客様との間に小さな友情を築く" at bounding box center [229, 102] width 248 height 26
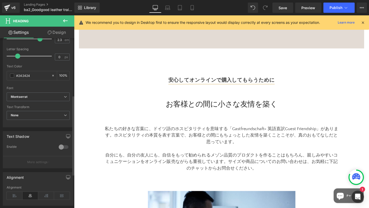
scroll to position [121, 0]
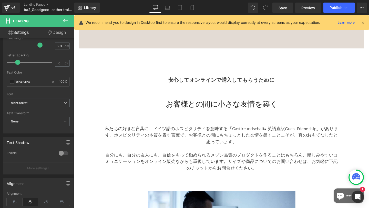
click at [57, 33] on link "Design" at bounding box center [56, 33] width 37 height 12
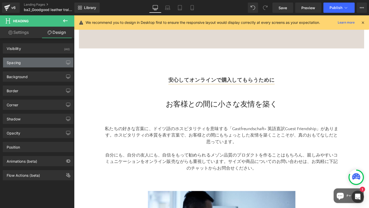
click at [39, 66] on div "Spacing" at bounding box center [38, 63] width 70 height 10
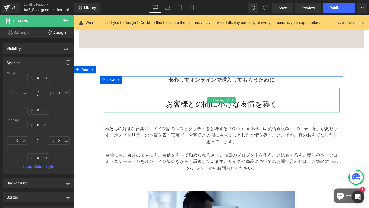
click at [178, 112] on div "お客様との間に小さな友情を築く" at bounding box center [229, 104] width 248 height 26
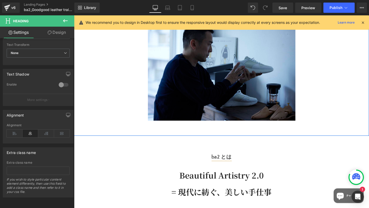
scroll to position [1541, 0]
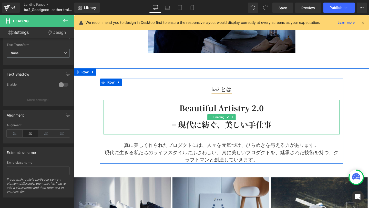
click at [177, 112] on div "Beautiful Artistry 2.0 = 現代に紡ぐ、美しい手仕事" at bounding box center [229, 122] width 248 height 36
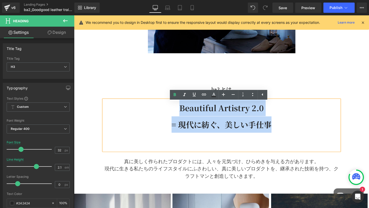
drag, startPoint x: 182, startPoint y: 113, endPoint x: 290, endPoint y: 128, distance: 109.6
click at [290, 128] on div "Beautiful Artistry 2.0 = 現代に紡ぐ、美しい手仕事" at bounding box center [229, 131] width 248 height 54
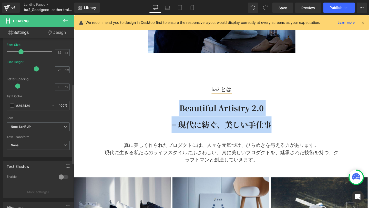
scroll to position [147, 0]
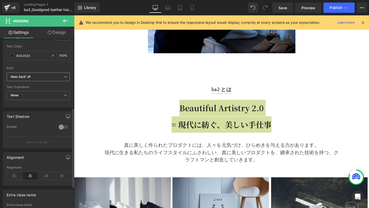
click at [46, 77] on b "Noto Serif JP" at bounding box center [37, 77] width 53 height 4
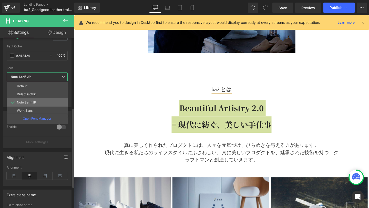
scroll to position [18, 0]
click at [35, 109] on li "Montserrat" at bounding box center [38, 108] width 63 height 8
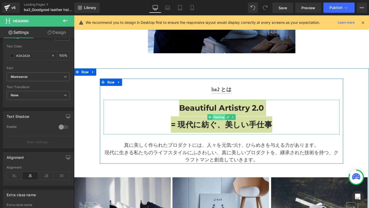
click at [228, 125] on span "Heading" at bounding box center [226, 122] width 14 height 6
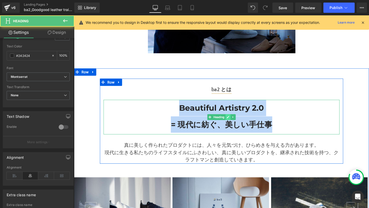
click at [235, 123] on icon at bounding box center [236, 122] width 3 height 3
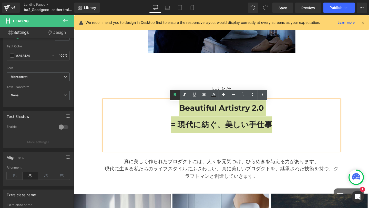
click at [174, 96] on icon at bounding box center [175, 95] width 6 height 6
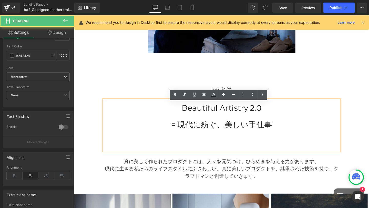
click at [171, 136] on div "Beautiful Artistry 2.0 = 現代に紡ぐ、美しい手仕事" at bounding box center [229, 131] width 248 height 54
click at [178, 145] on div "Beautiful Artistry 2.0 = 現代に紡ぐ、美しい手仕事" at bounding box center [229, 131] width 248 height 54
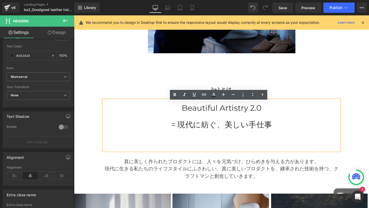
click at [209, 151] on div "Beautiful Artistry 2.0 = 現代に紡ぐ、美しい手仕事" at bounding box center [229, 131] width 248 height 54
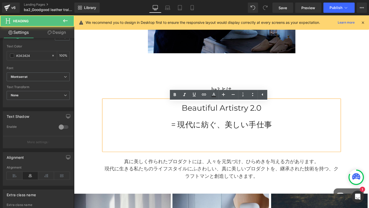
click at [177, 157] on div "Beautiful Artistry 2.0 = 現代に紡ぐ、美しい手仕事" at bounding box center [229, 131] width 248 height 54
click at [151, 153] on div "Beautiful Artistry 2.0 = 現代に紡ぐ、美しい手仕事" at bounding box center [229, 131] width 248 height 54
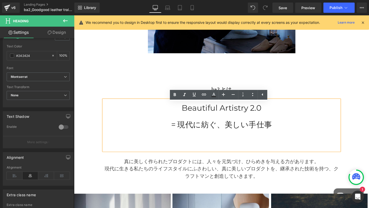
click at [140, 92] on div "ba2 とは Text Block Beautiful Artistry 2.0 = 現代に紡ぐ、美しい手仕事 Heading 真に美しく作られたプロダクトに…" at bounding box center [229, 135] width 256 height 107
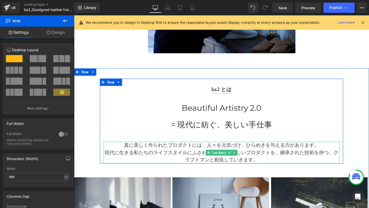
click at [131, 162] on p "真に美しく作られたプロダクトには、人々を元気づけ、ひらめきを与える力があります。 現代に生きる私たちのライフスタイルにふさわしい、真に美しいプロダクトを、継承…" at bounding box center [229, 159] width 248 height 23
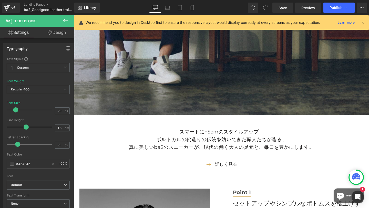
scroll to position [250, 0]
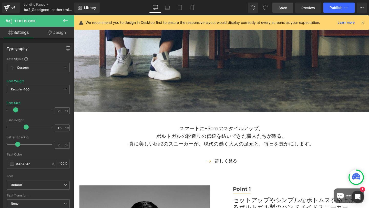
click at [287, 9] on span "Save" at bounding box center [282, 7] width 8 height 5
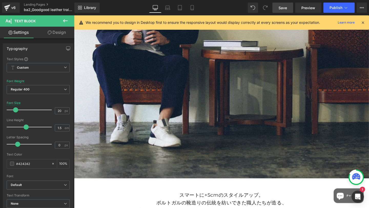
scroll to position [285, 0]
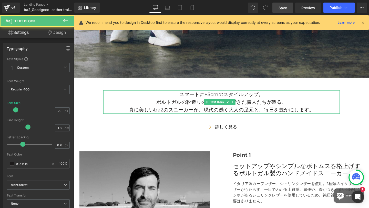
click at [186, 94] on p "スマートに+5cmのスタイルアップ。 ポルトガルの靴造りの伝統を紡いできた職人たちが造る、" at bounding box center [229, 102] width 248 height 16
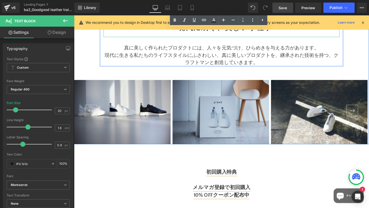
scroll to position [1745, 0]
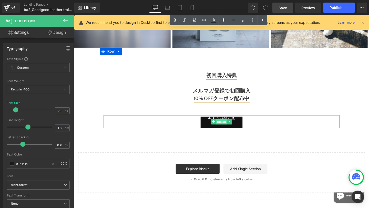
click at [225, 130] on span "Button" at bounding box center [228, 127] width 11 height 6
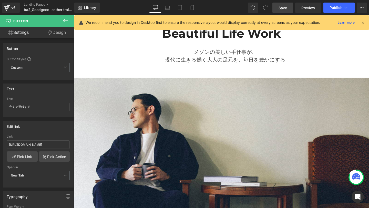
scroll to position [0, 0]
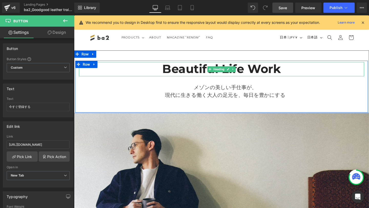
click at [203, 71] on b "Beautiful Life Work" at bounding box center [229, 71] width 124 height 15
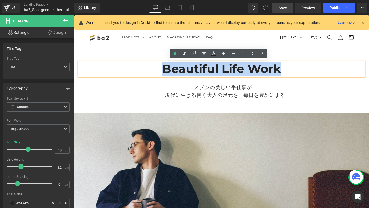
drag, startPoint x: 167, startPoint y: 75, endPoint x: 288, endPoint y: 70, distance: 121.4
click at [288, 70] on b "Beautiful Life Work" at bounding box center [229, 71] width 124 height 15
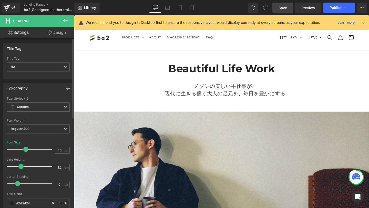
type input "42"
drag, startPoint x: 27, startPoint y: 149, endPoint x: 25, endPoint y: 149, distance: 2.7
click at [25, 149] on span at bounding box center [25, 149] width 5 height 5
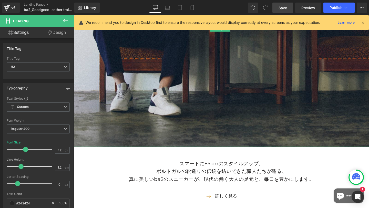
scroll to position [235, 0]
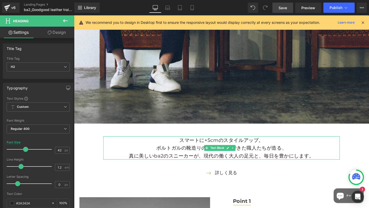
click at [185, 142] on p "スマートに+5cmのスタイルアップ。 ポルトガルの靴造りの伝統を紡いできた職人たちが造る、" at bounding box center [229, 150] width 248 height 16
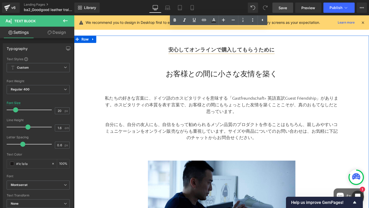
scroll to position [1323, 0]
click at [184, 80] on div "お客様との間に小さな友情を築く" at bounding box center [229, 72] width 248 height 26
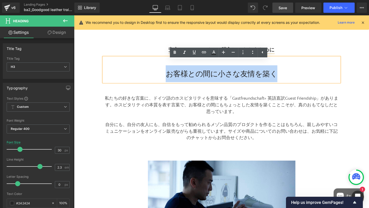
drag, startPoint x: 167, startPoint y: 81, endPoint x: 293, endPoint y: 78, distance: 126.3
click at [293, 78] on div "お客様との間に小さな友情を築く" at bounding box center [229, 72] width 248 height 26
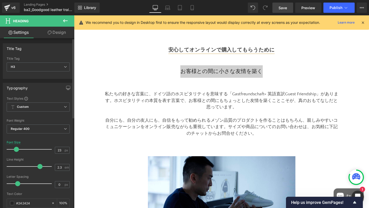
type input "25"
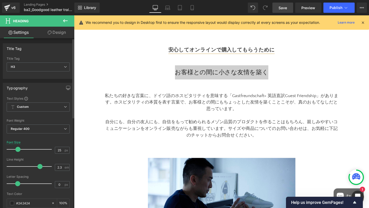
click at [17, 150] on span at bounding box center [17, 149] width 5 height 5
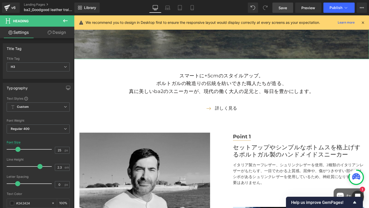
scroll to position [333, 0]
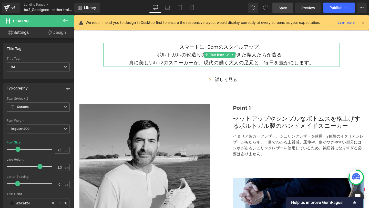
click at [224, 61] on p "真に美しいba2のスニーカーが、現代の働く大人の足元と、毎日を豊かにします。" at bounding box center [229, 65] width 248 height 8
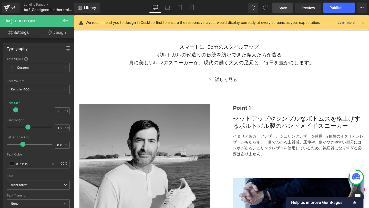
click at [67, 22] on icon at bounding box center [65, 21] width 6 height 6
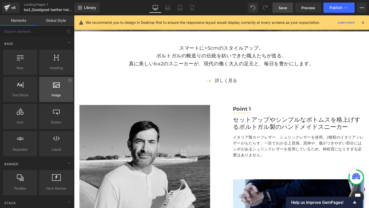
scroll to position [332, 0]
click at [53, 23] on link "Global Style" at bounding box center [55, 20] width 37 height 10
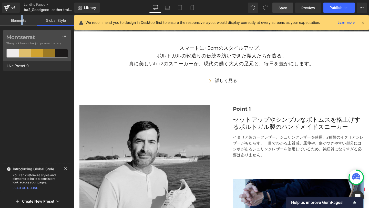
click at [22, 24] on link "Elements" at bounding box center [18, 20] width 37 height 10
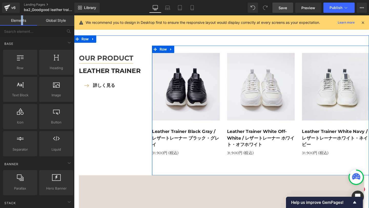
scroll to position [1027, 0]
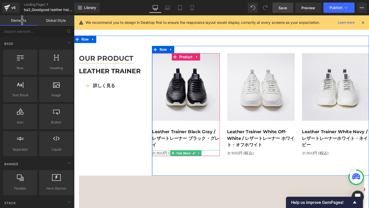
click at [169, 162] on p "31,900円 (税込)" at bounding box center [191, 160] width 71 height 6
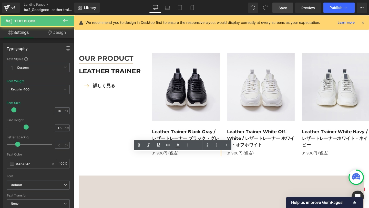
drag, startPoint x: 161, startPoint y: 163, endPoint x: 172, endPoint y: 161, distance: 11.0
click at [161, 163] on p "31,900円 (税込)" at bounding box center [191, 160] width 71 height 6
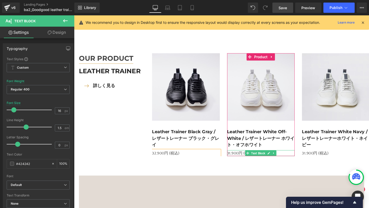
click at [236, 163] on p "31,900円 (税込)" at bounding box center [270, 160] width 71 height 6
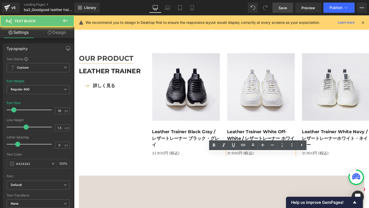
click at [238, 163] on p "31,900円 (税込)" at bounding box center [270, 160] width 71 height 6
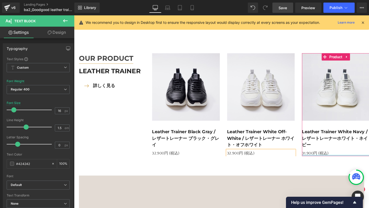
click at [315, 163] on p "31,900円 (税込)" at bounding box center [348, 160] width 71 height 6
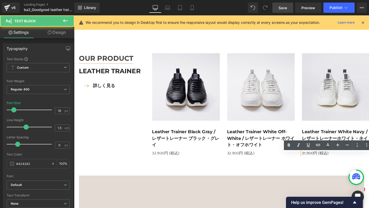
click at [317, 163] on p "31,900円 (税込)" at bounding box center [348, 160] width 71 height 6
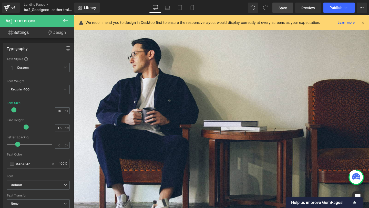
scroll to position [140, 0]
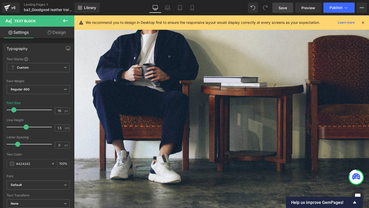
drag, startPoint x: 285, startPoint y: 8, endPoint x: 158, endPoint y: 29, distance: 128.8
click at [285, 8] on span "Save" at bounding box center [282, 7] width 8 height 5
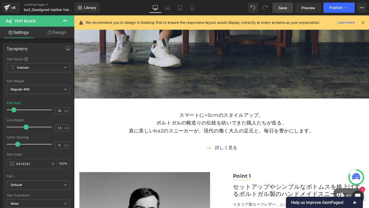
scroll to position [296, 0]
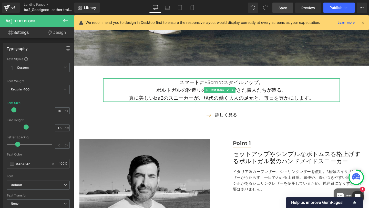
click at [188, 82] on p "スマートに+5cmのスタイルアップ。 ポルトガルの靴造りの伝統を紡いできた職人たちが造る、" at bounding box center [229, 90] width 248 height 16
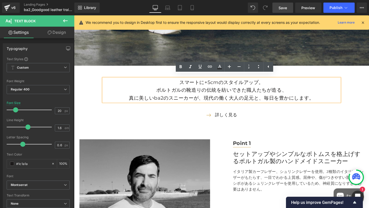
click at [185, 82] on p "スマートに+5cmのスタイルアップ。 ポルトガルの靴造りの伝統を紡いできた職人たちが造る、" at bounding box center [229, 90] width 248 height 16
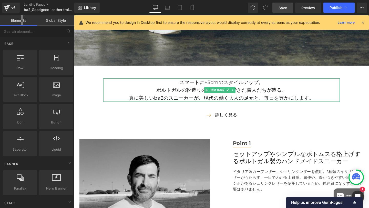
click at [175, 86] on p "スマートに+5cmのスタイルアップ。 ポルトガルの靴造りの伝統を紡いできた職人たちが造る、" at bounding box center [229, 90] width 248 height 16
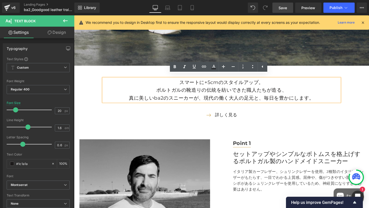
drag, startPoint x: 181, startPoint y: 82, endPoint x: 184, endPoint y: 81, distance: 3.2
click at [184, 82] on p "スマートに+5cmのスタイルアップ。 ポルトガルの靴造りの伝統を紡いできた職人たちが造る、" at bounding box center [229, 90] width 248 height 16
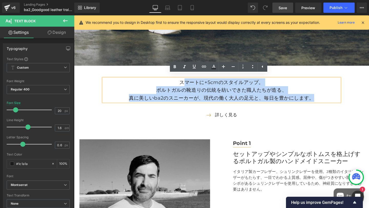
drag, startPoint x: 190, startPoint y: 81, endPoint x: 336, endPoint y: 102, distance: 147.1
click at [336, 102] on div "スマートに+5cmのスタイルアップ。 ポルトガルの靴造りの伝統を紡いできた職人たちが造る、 真に美しいba2のスニーカーが、現代の働く大人の足元と、毎日を豊か…" at bounding box center [229, 94] width 248 height 25
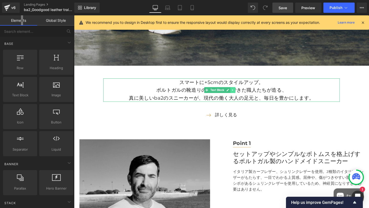
click at [240, 93] on icon at bounding box center [240, 94] width 1 height 2
click at [239, 92] on icon at bounding box center [238, 93] width 3 height 3
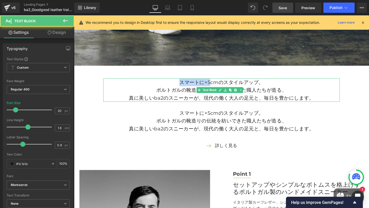
drag, startPoint x: 177, startPoint y: 83, endPoint x: 203, endPoint y: 84, distance: 25.1
click at [208, 84] on p "スマートに+5cmのスタイルアップ。 ポルトガルの靴造りの伝統を紡いできた職人たちが造る、" at bounding box center [229, 90] width 248 height 16
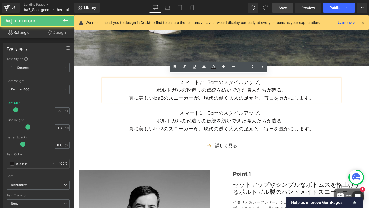
click at [184, 83] on p "スマートに+5cmのスタイルアップ。 ポルトガルの靴造りの伝統を紡いできた職人たちが造る、" at bounding box center [229, 90] width 248 height 16
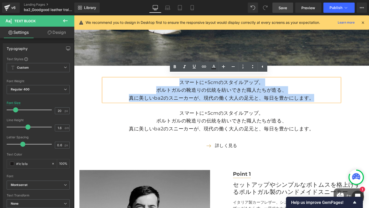
drag, startPoint x: 184, startPoint y: 83, endPoint x: 329, endPoint y: 100, distance: 146.2
click at [329, 100] on div "スマートに+5cmのスタイルアップ。 ポルトガルの靴造りの伝統を紡いできた職人たちが造る、 真に美しいba2のスニーカーが、現代の働く大人の足元と、毎日を豊か…" at bounding box center [229, 94] width 248 height 25
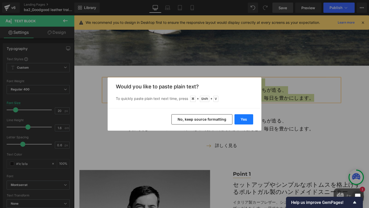
click at [244, 121] on button "Yes" at bounding box center [243, 119] width 19 height 10
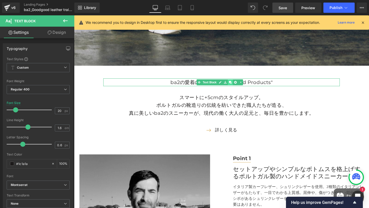
click at [239, 84] on icon at bounding box center [238, 85] width 3 height 3
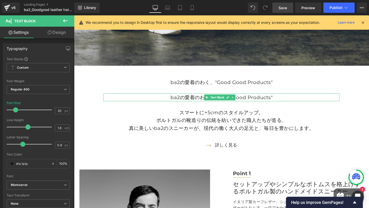
click at [174, 99] on p "ba2の愛着のわく、"Good Good Products"" at bounding box center [229, 102] width 248 height 8
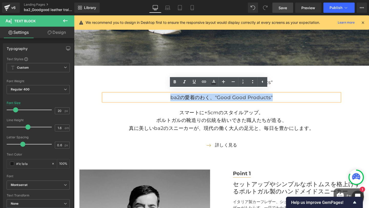
drag, startPoint x: 174, startPoint y: 99, endPoint x: 295, endPoint y: 107, distance: 121.1
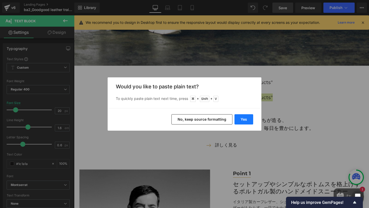
click at [248, 119] on button "Yes" at bounding box center [243, 119] width 19 height 10
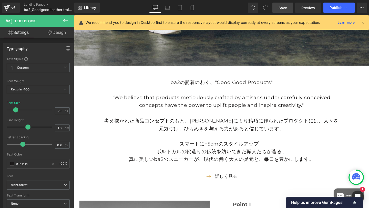
click at [180, 84] on p "ba2の愛着のわく、"Good Good Products"" at bounding box center [229, 86] width 248 height 8
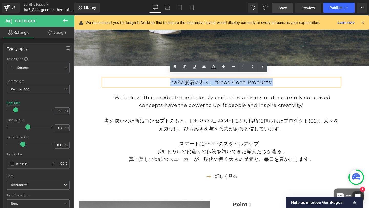
drag, startPoint x: 170, startPoint y: 82, endPoint x: 281, endPoint y: 82, distance: 110.9
click at [281, 82] on p "ba2の愛着のわく、"Good Good Products"" at bounding box center [229, 86] width 248 height 8
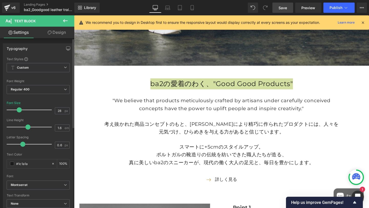
type input "27"
drag, startPoint x: 17, startPoint y: 109, endPoint x: 19, endPoint y: 109, distance: 2.8
click at [19, 109] on span at bounding box center [18, 109] width 5 height 5
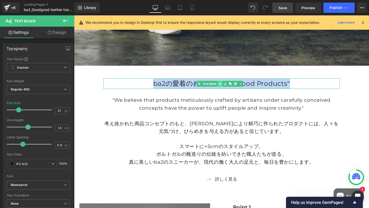
click at [226, 86] on icon at bounding box center [227, 87] width 3 height 3
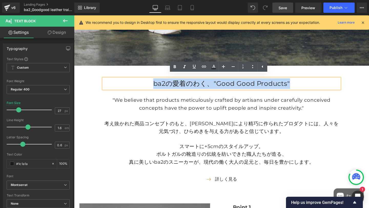
click at [304, 82] on p "ba2の愛着のわく、"Good Good Products"" at bounding box center [229, 87] width 248 height 11
drag, startPoint x: 302, startPoint y: 82, endPoint x: 154, endPoint y: 79, distance: 148.0
click at [154, 82] on p "ba2の愛着のわく、"Good Good Products"" at bounding box center [229, 87] width 248 height 11
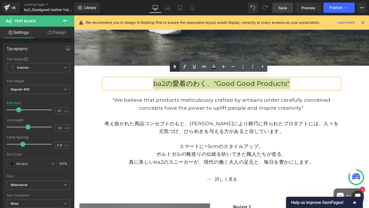
click at [172, 68] on icon at bounding box center [175, 67] width 6 height 6
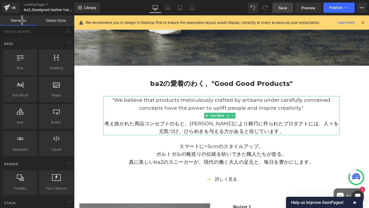
click at [178, 107] on p ""We believe that products meticulously crafted by artisans under carefully conc…" at bounding box center [229, 108] width 248 height 16
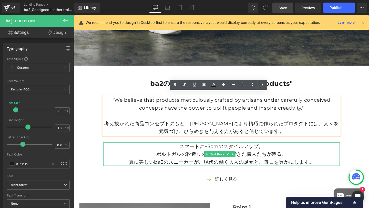
click at [180, 154] on p "スマートに+5cmのスタイルアップ。 ポルトガルの靴造りの伝統を紡いできた職人たちが造る、" at bounding box center [229, 157] width 248 height 16
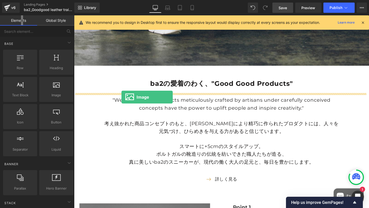
drag, startPoint x: 133, startPoint y: 103, endPoint x: 124, endPoint y: 101, distance: 9.6
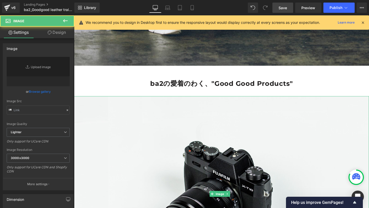
type input "//[DOMAIN_NAME][URL]"
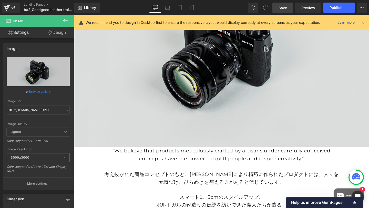
scroll to position [494, 0]
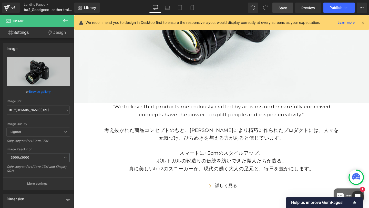
click at [65, 20] on icon at bounding box center [65, 21] width 6 height 6
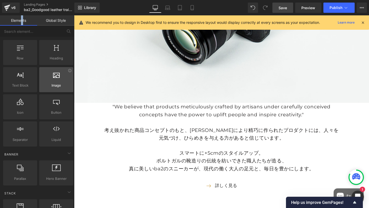
scroll to position [0, 0]
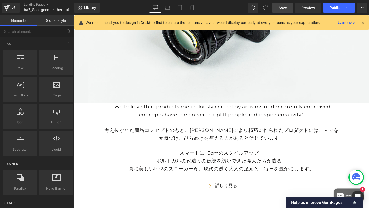
click at [47, 22] on link "Global Style" at bounding box center [55, 20] width 37 height 10
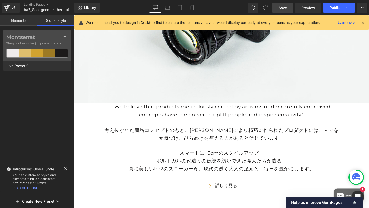
click at [21, 22] on link "Elements" at bounding box center [18, 20] width 37 height 10
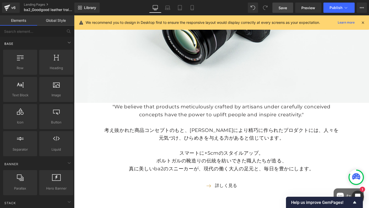
click at [18, 43] on div "Base" at bounding box center [38, 43] width 72 height 10
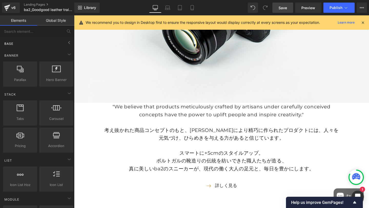
click at [18, 43] on div "Base" at bounding box center [38, 43] width 72 height 10
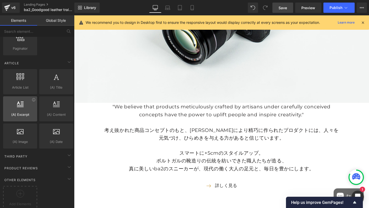
scroll to position [931, 0]
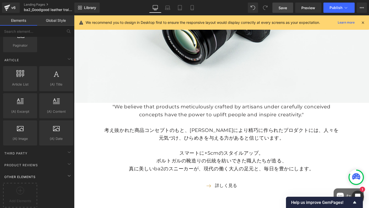
click at [37, 172] on div "Other Elements" at bounding box center [38, 177] width 72 height 10
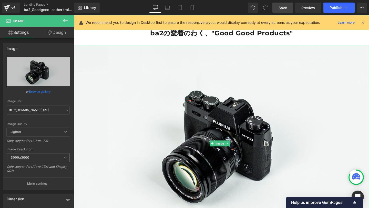
scroll to position [372, 0]
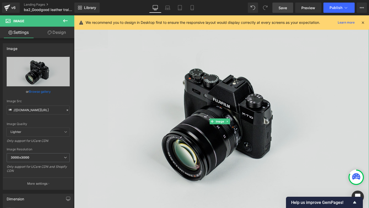
click at [122, 51] on img at bounding box center [229, 126] width 310 height 205
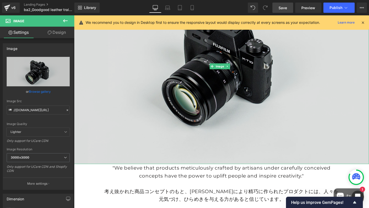
click at [164, 83] on img at bounding box center [229, 68] width 310 height 205
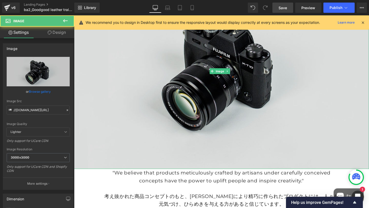
scroll to position [420, 0]
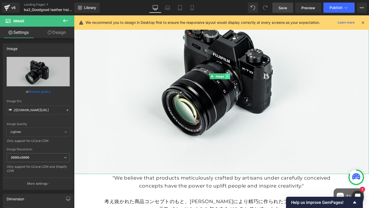
click at [234, 78] on icon at bounding box center [235, 79] width 3 height 3
click at [237, 78] on icon at bounding box center [237, 79] width 3 height 3
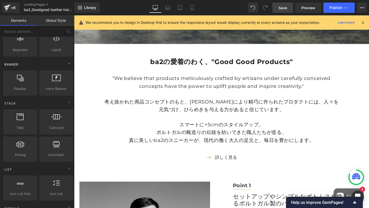
scroll to position [100, 0]
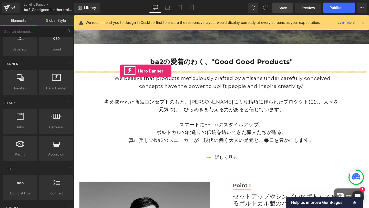
drag, startPoint x: 122, startPoint y: 95, endPoint x: 122, endPoint y: 74, distance: 21.5
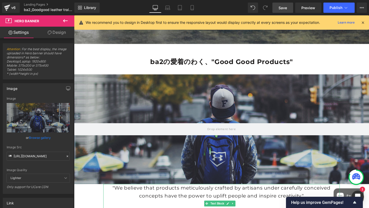
click at [142, 194] on p ""We believe that products meticulously crafted by artisans under carefully conc…" at bounding box center [229, 201] width 248 height 16
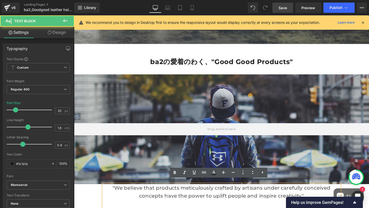
click at [167, 194] on p ""We believe that products meticulously crafted by artisans under carefully conc…" at bounding box center [229, 201] width 248 height 16
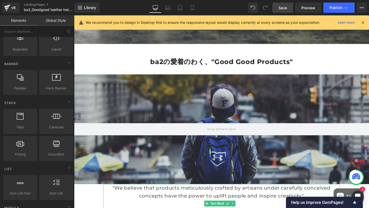
click at [132, 199] on p ""We believe that products meticulously crafted by artisans under carefully conc…" at bounding box center [229, 201] width 248 height 16
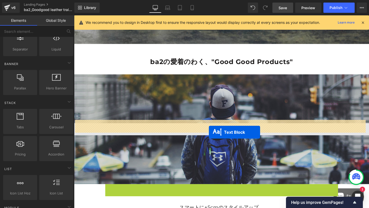
drag, startPoint x: 213, startPoint y: 209, endPoint x: 215, endPoint y: 138, distance: 71.0
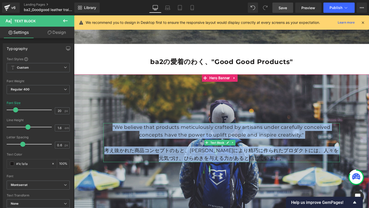
drag, startPoint x: 110, startPoint y: 130, endPoint x: 330, endPoint y: 163, distance: 223.2
click at [330, 163] on div ""We believe that products meticulously crafted by artisans under carefully conc…" at bounding box center [229, 149] width 248 height 41
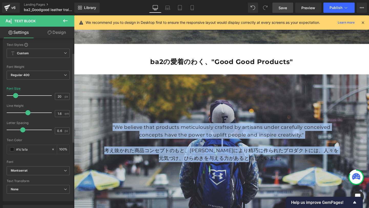
scroll to position [38, 0]
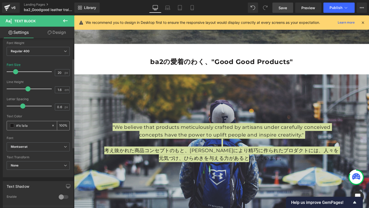
click at [51, 128] on div at bounding box center [54, 125] width 6 height 9
type input "none"
type input "0"
click at [10, 126] on span at bounding box center [12, 125] width 4 height 4
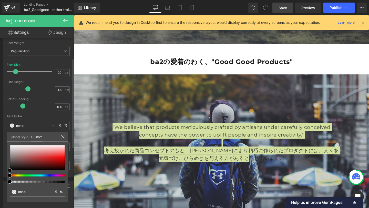
type input "#dcdada"
type input "100"
type input "#dcdada"
type input "100"
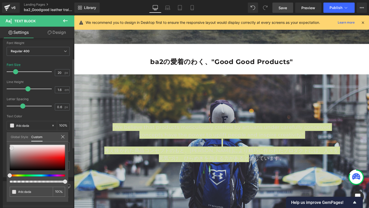
type input "#dedcdc"
type input "#e3e2e2"
type input "#e6e4e4"
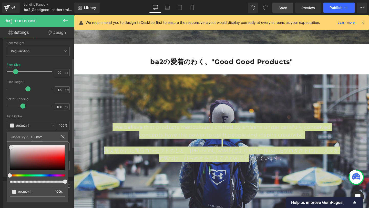
type input "#e6e4e4"
type input "#e8e7e7"
type input "#ebeaea"
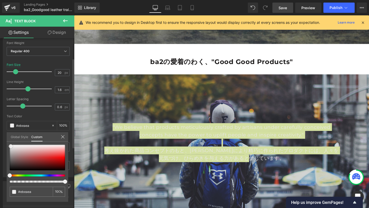
type input "#edecec"
type input "#f0efef"
type input "#f2f1f1"
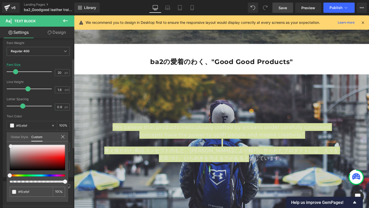
type input "#f2f1f1"
type input "#f5f4f4"
type input "#faf9f9"
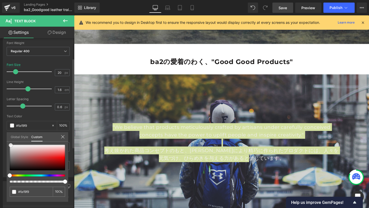
type input "#fcfcfc"
type input "#ffffff"
drag, startPoint x: 12, startPoint y: 148, endPoint x: 9, endPoint y: 143, distance: 5.8
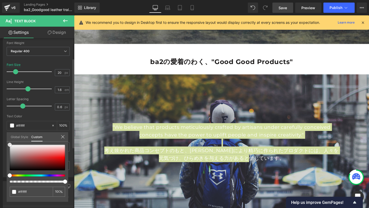
click at [10, 145] on div at bounding box center [37, 158] width 55 height 26
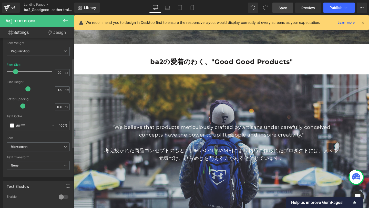
click at [109, 102] on div at bounding box center [229, 152] width 310 height 151
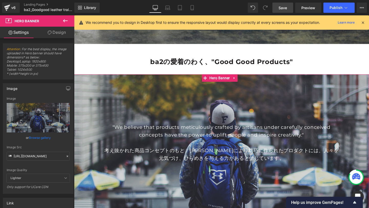
click at [126, 96] on div at bounding box center [229, 152] width 310 height 151
click at [191, 9] on icon at bounding box center [191, 7] width 3 height 5
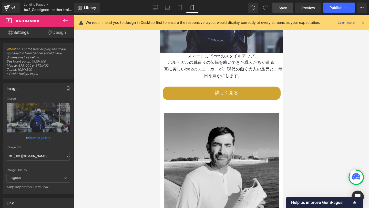
scroll to position [138, 0]
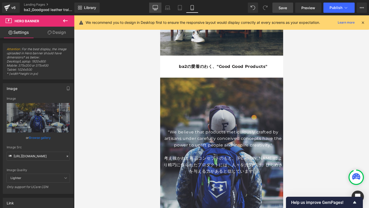
click at [154, 8] on icon at bounding box center [155, 8] width 5 height 0
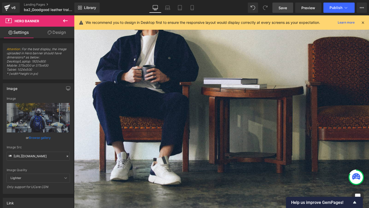
scroll to position [319, 0]
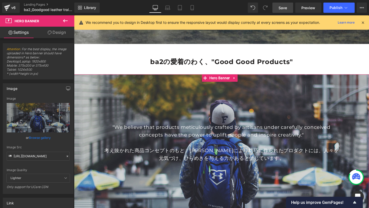
click at [179, 93] on div at bounding box center [229, 152] width 310 height 151
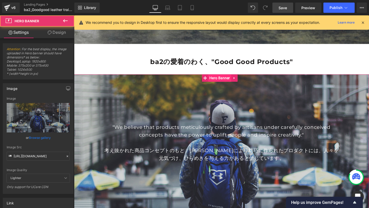
click at [226, 79] on span "Hero Banner" at bounding box center [227, 81] width 24 height 8
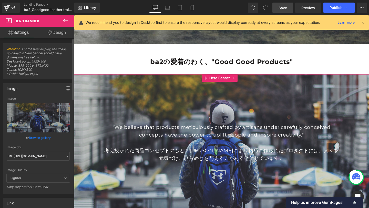
click at [38, 139] on link "Browse gallery" at bounding box center [40, 137] width 22 height 9
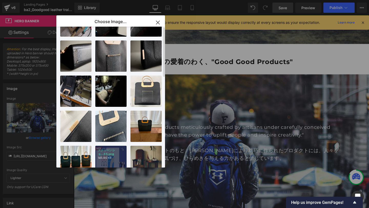
scroll to position [0, 0]
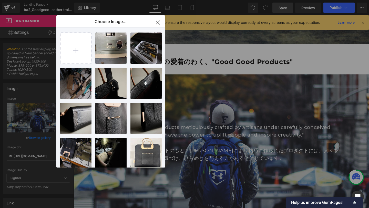
click at [156, 23] on icon "button" at bounding box center [158, 22] width 8 height 8
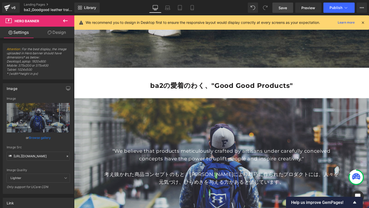
scroll to position [313, 0]
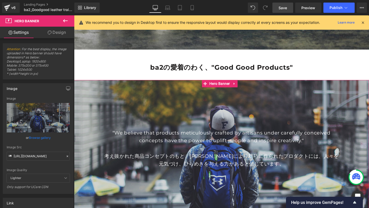
click at [133, 95] on div at bounding box center [229, 158] width 310 height 151
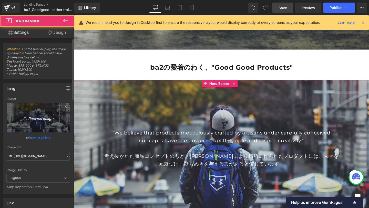
click at [50, 111] on link "Replace Image" at bounding box center [38, 117] width 63 height 29
